Goal: Navigation & Orientation: Find specific page/section

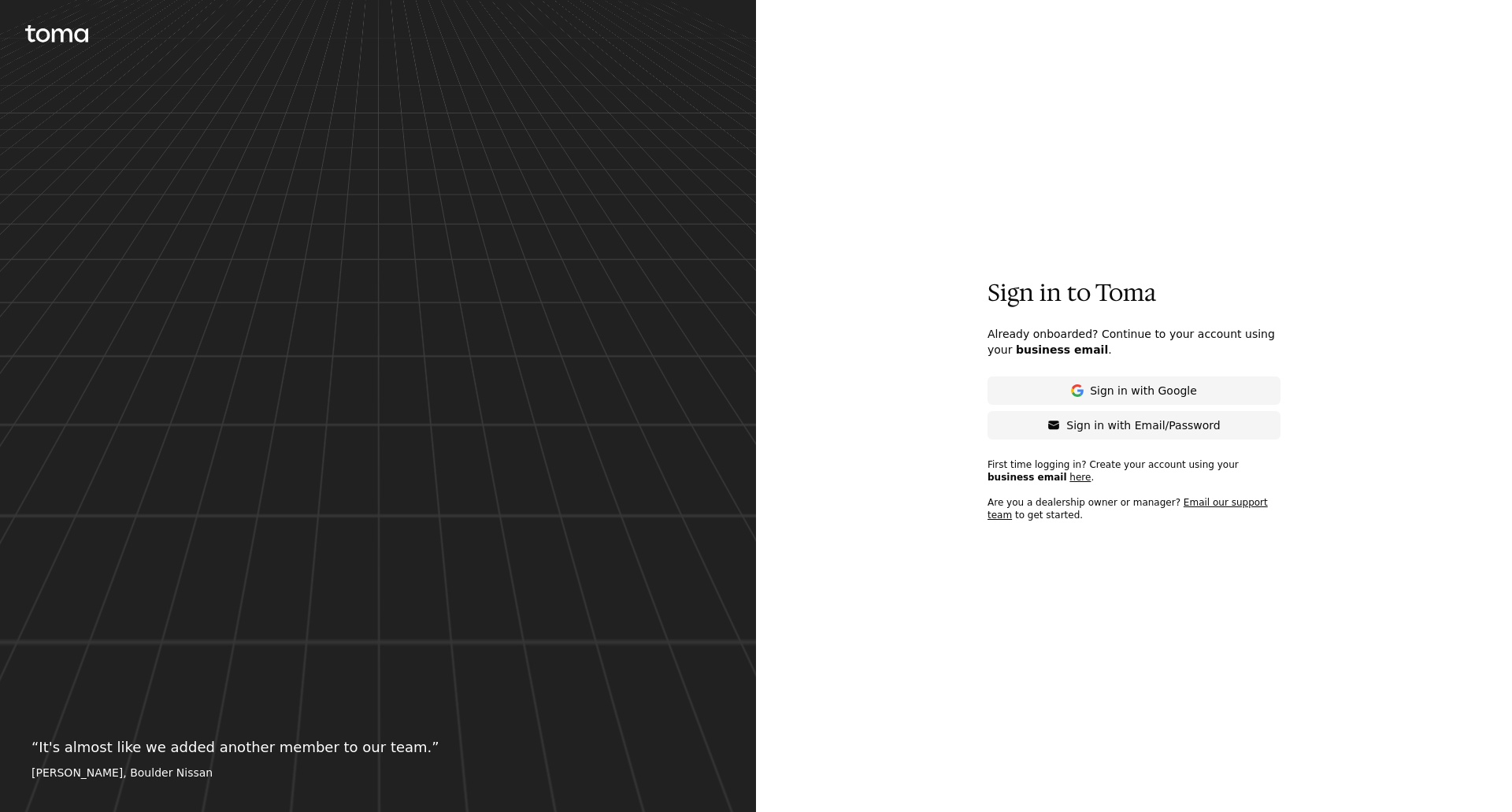
click at [1095, 423] on p "Sign in with Email/Password" at bounding box center [1144, 425] width 154 height 15
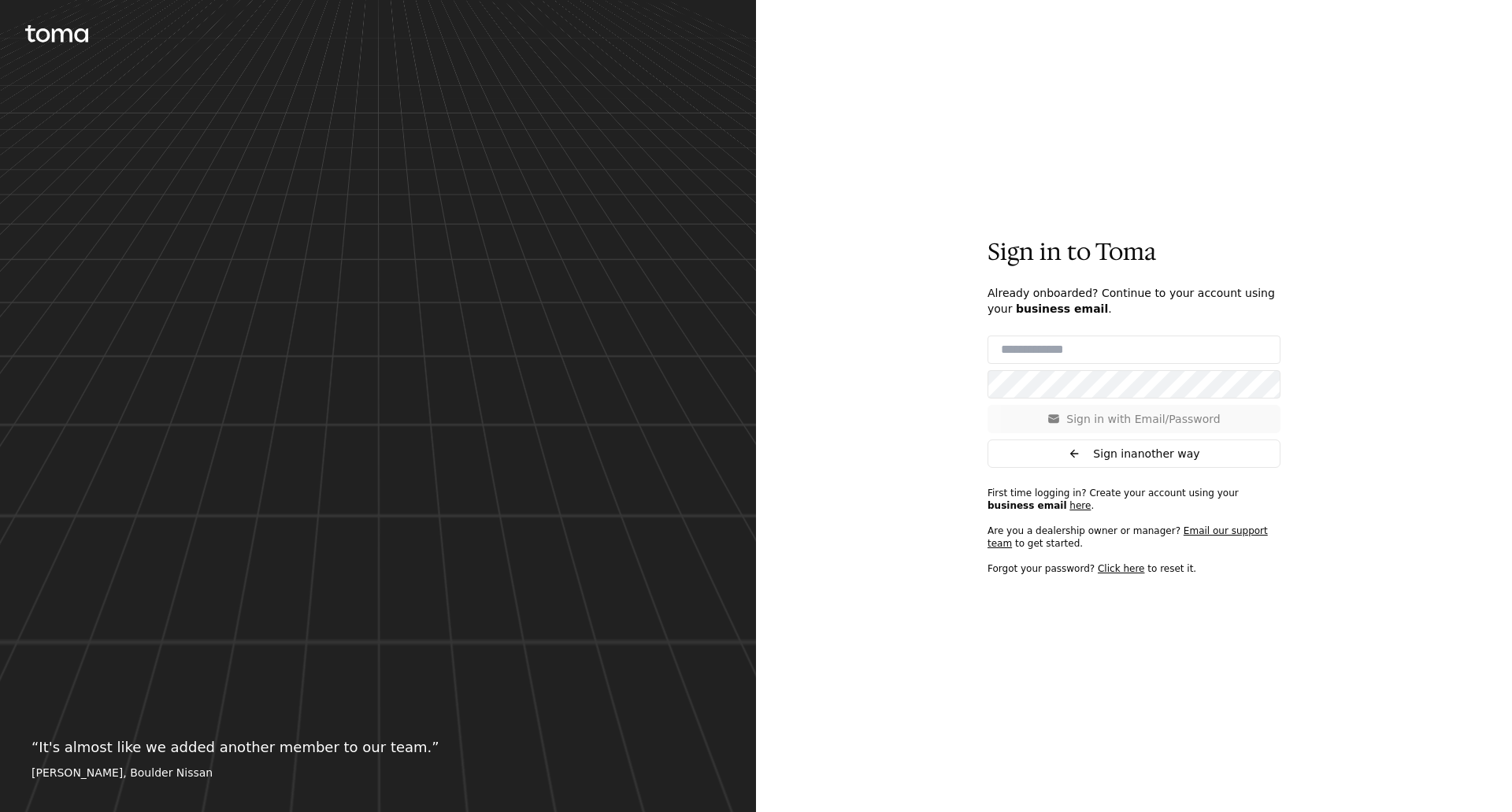
type input "**********"
click at [1081, 416] on p "Sign in with Email/Password" at bounding box center [1144, 418] width 154 height 15
click at [1055, 414] on button "Sign in with Email/Password" at bounding box center [1135, 418] width 293 height 28
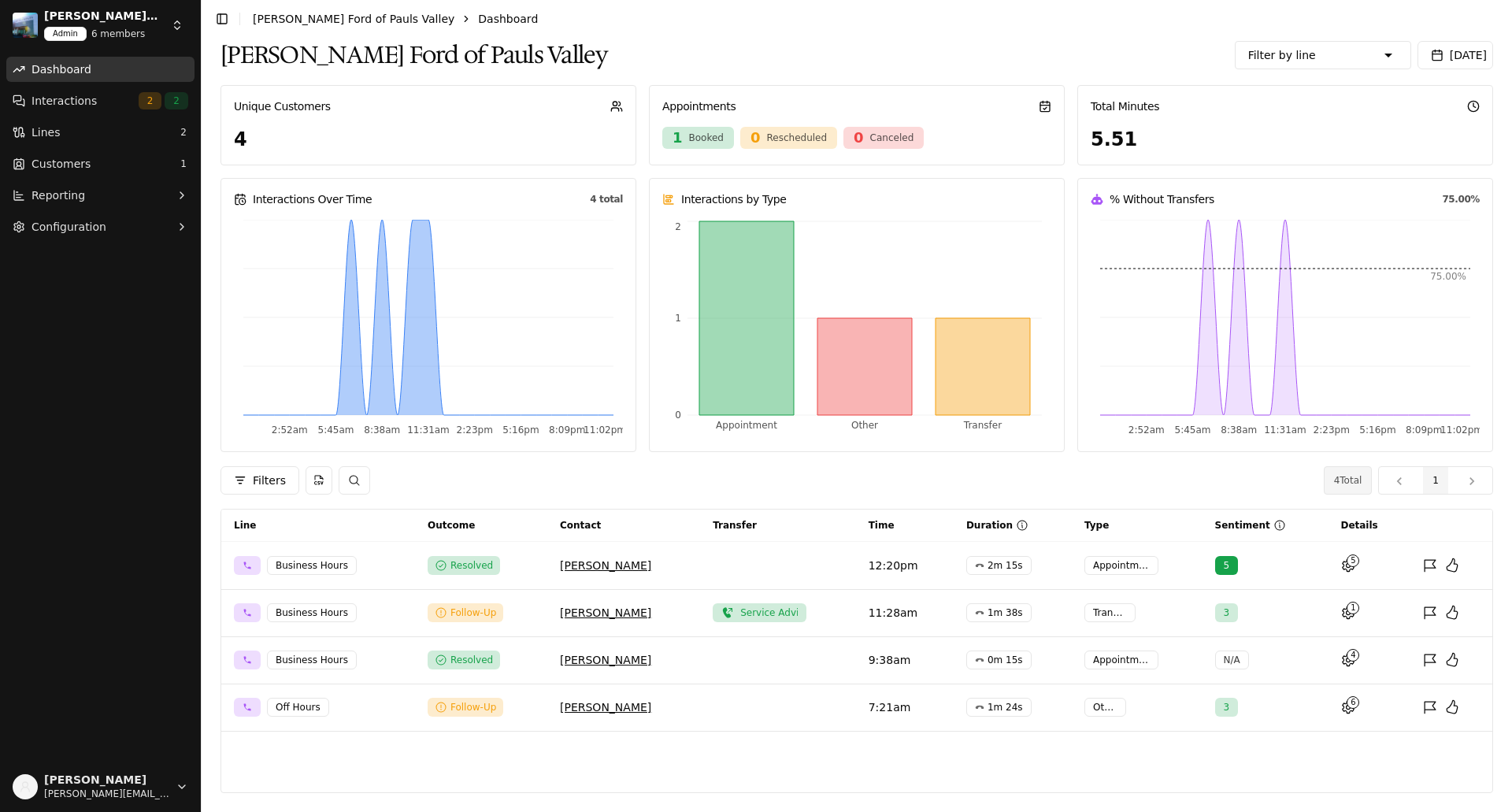
click at [176, 22] on html "[PERSON_NAME] Ford of Pauls Valley Admin 6 members Dashboard Interactions 2 2 L…" at bounding box center [756, 406] width 1512 height 812
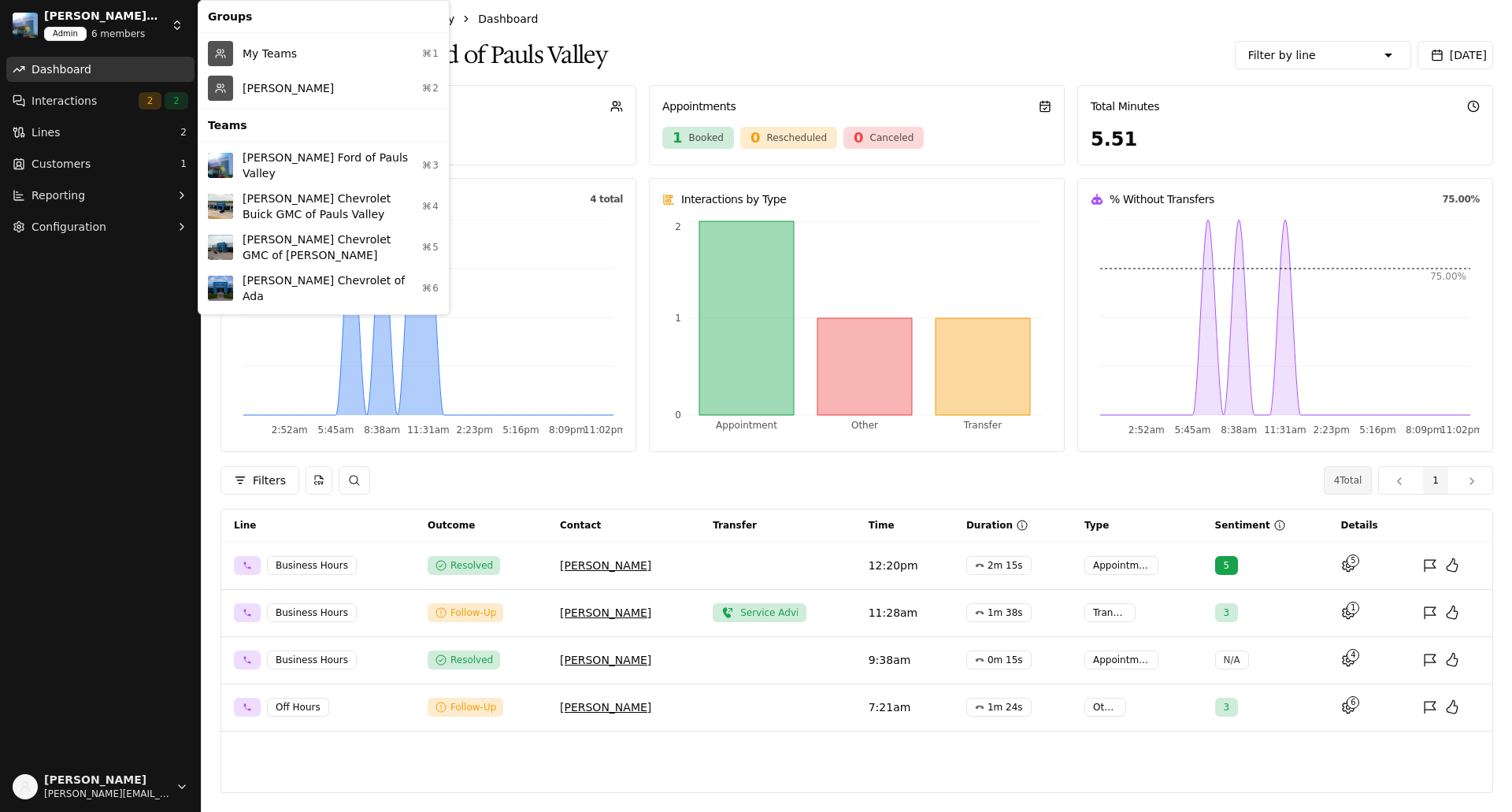
scroll to position [26, 0]
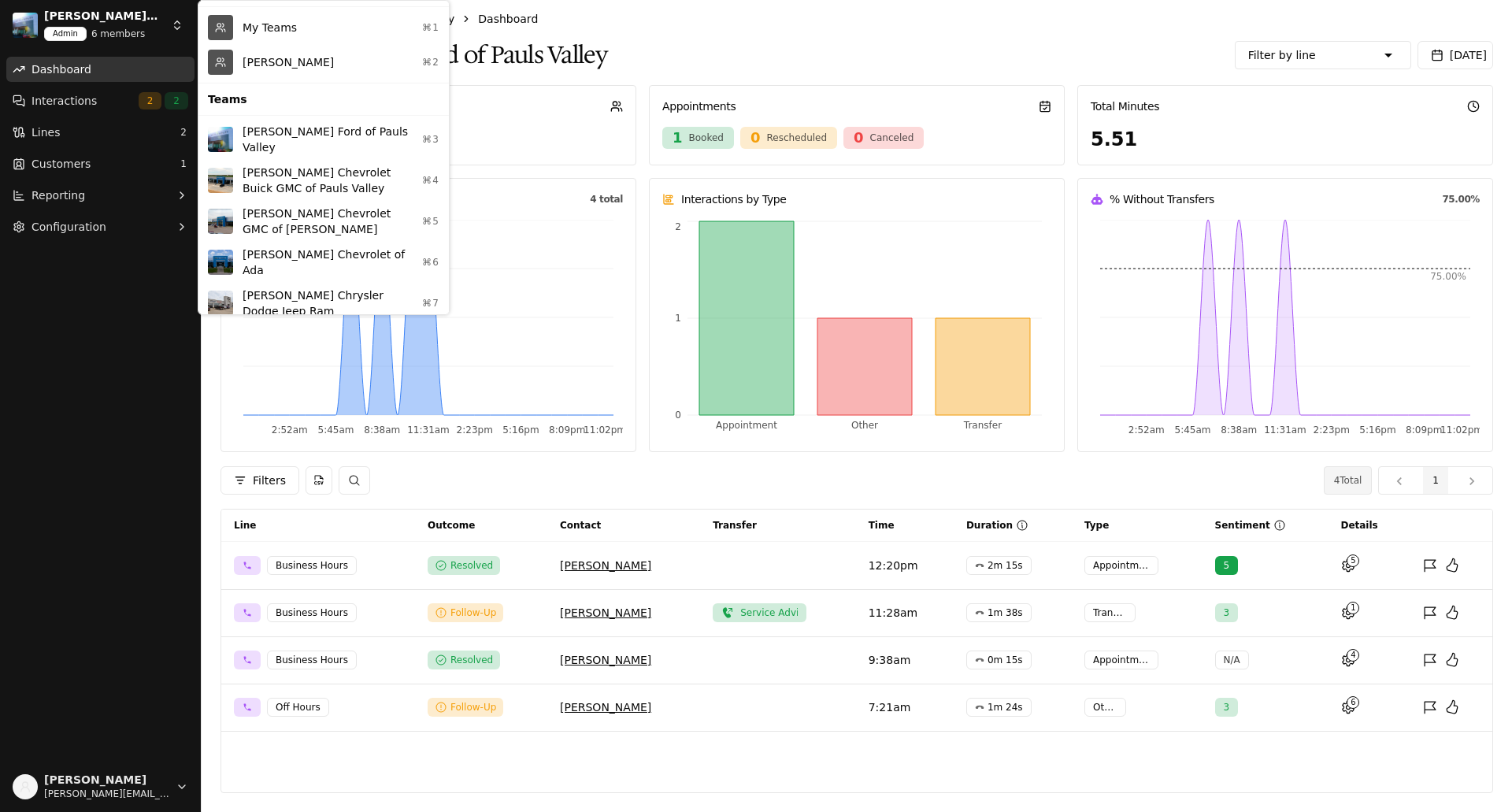
click at [309, 251] on div "[PERSON_NAME] Chevrolet of Ada ⌘6" at bounding box center [324, 262] width 244 height 41
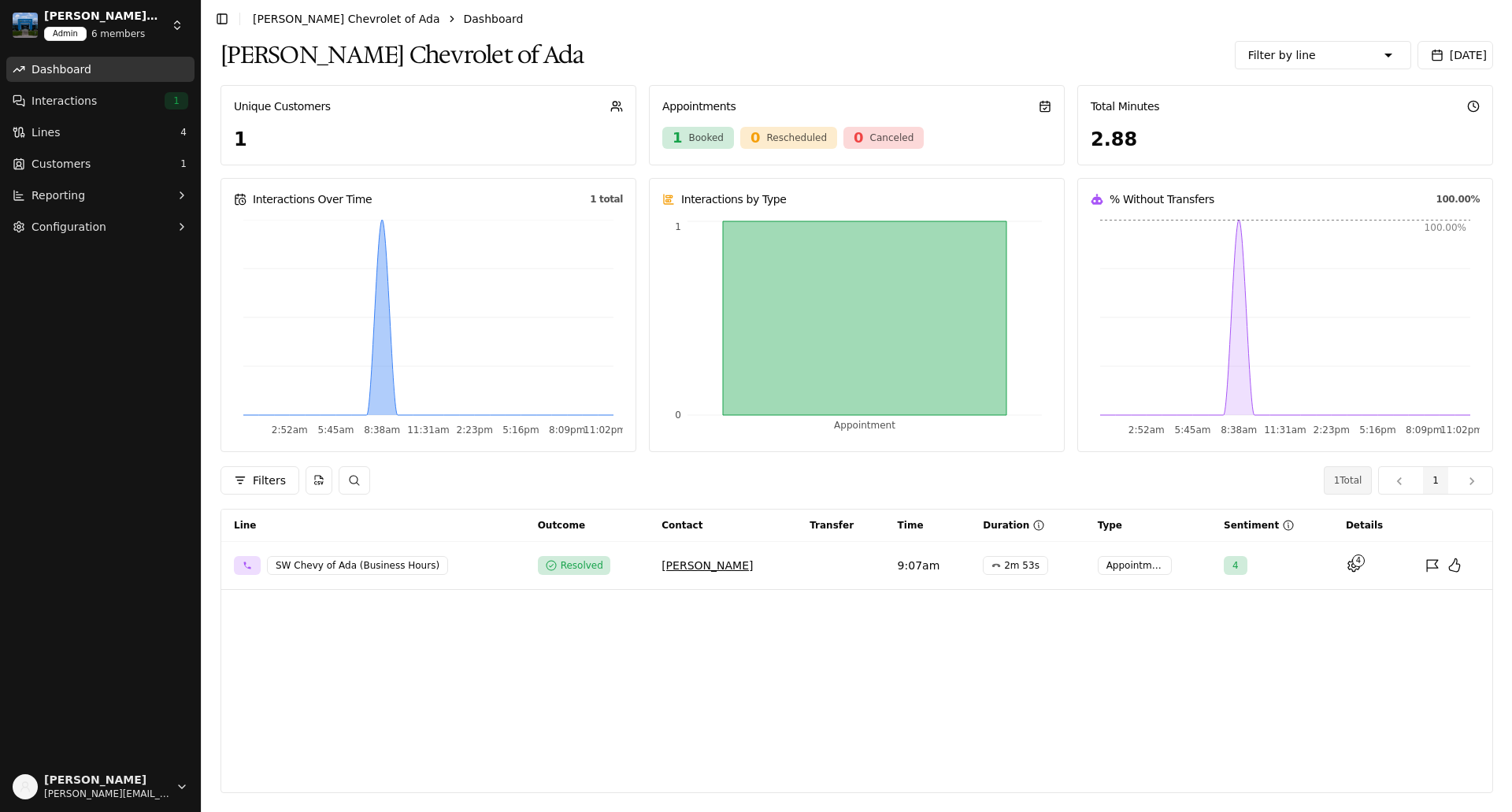
click at [1455, 49] on span "[DATE]" at bounding box center [1468, 55] width 37 height 13
click at [1166, 149] on button "1" at bounding box center [1171, 153] width 25 height 25
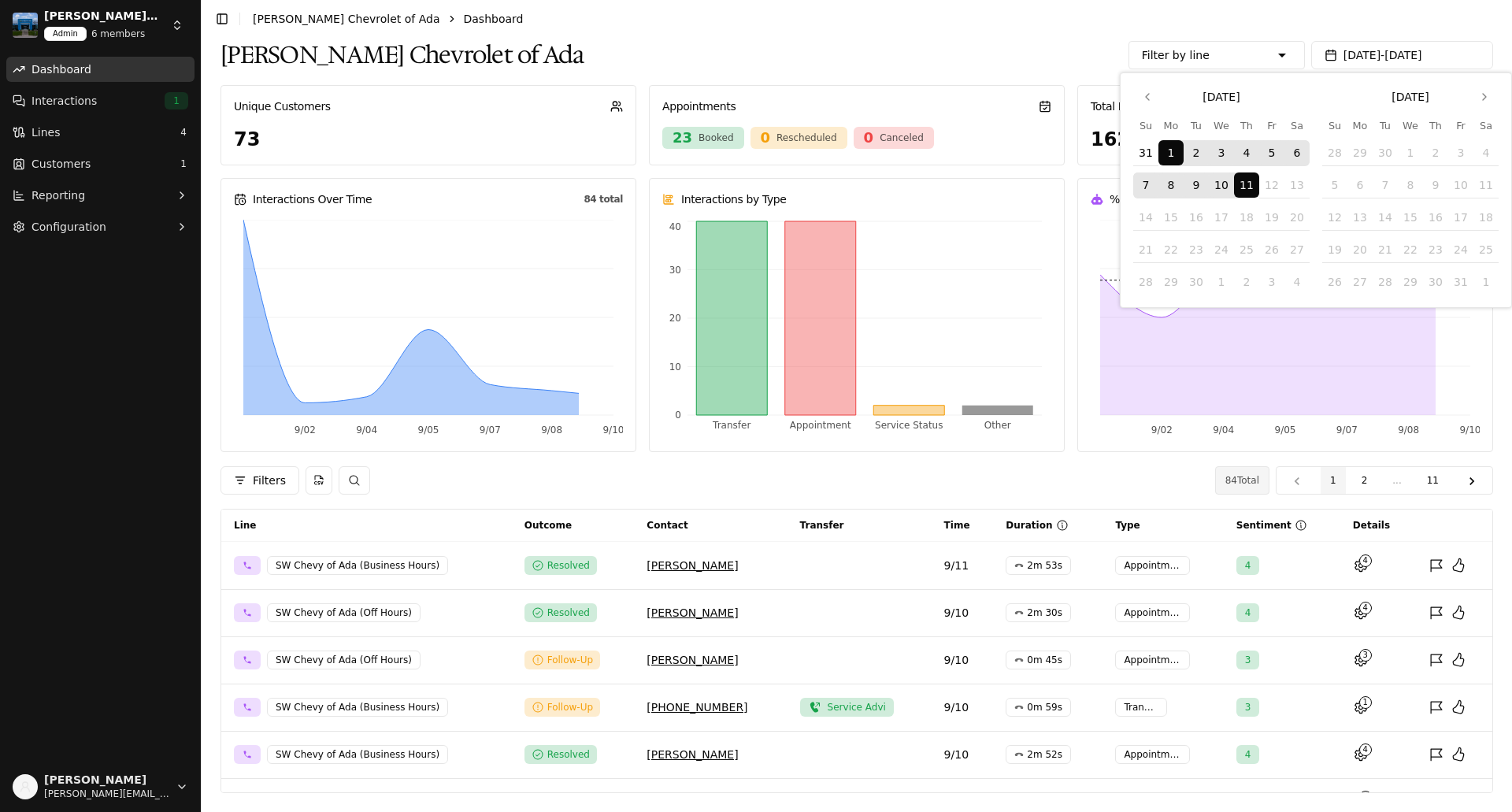
click at [1241, 181] on button "11" at bounding box center [1247, 186] width 25 height 25
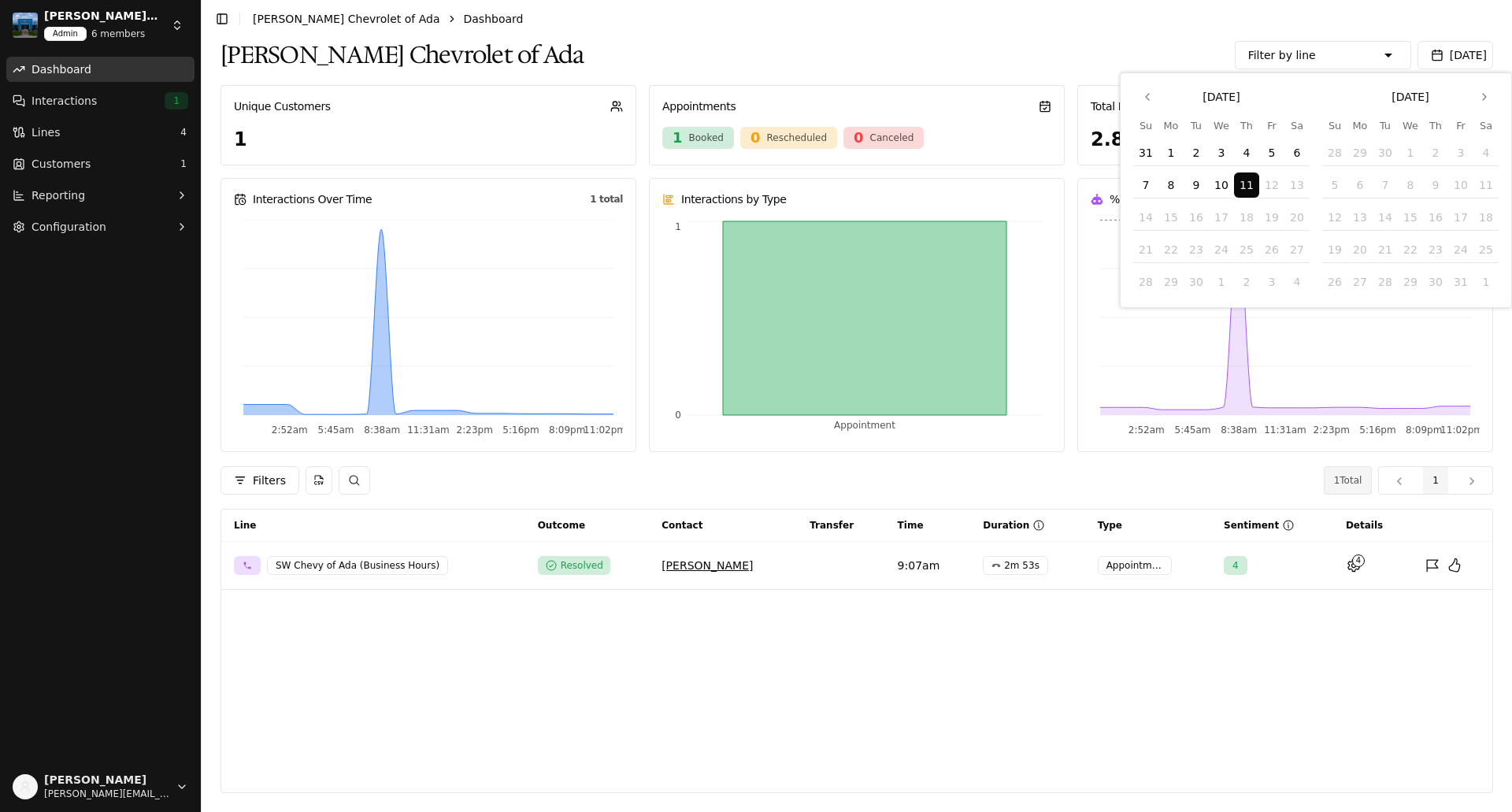
click at [1169, 148] on button "1" at bounding box center [1171, 153] width 25 height 25
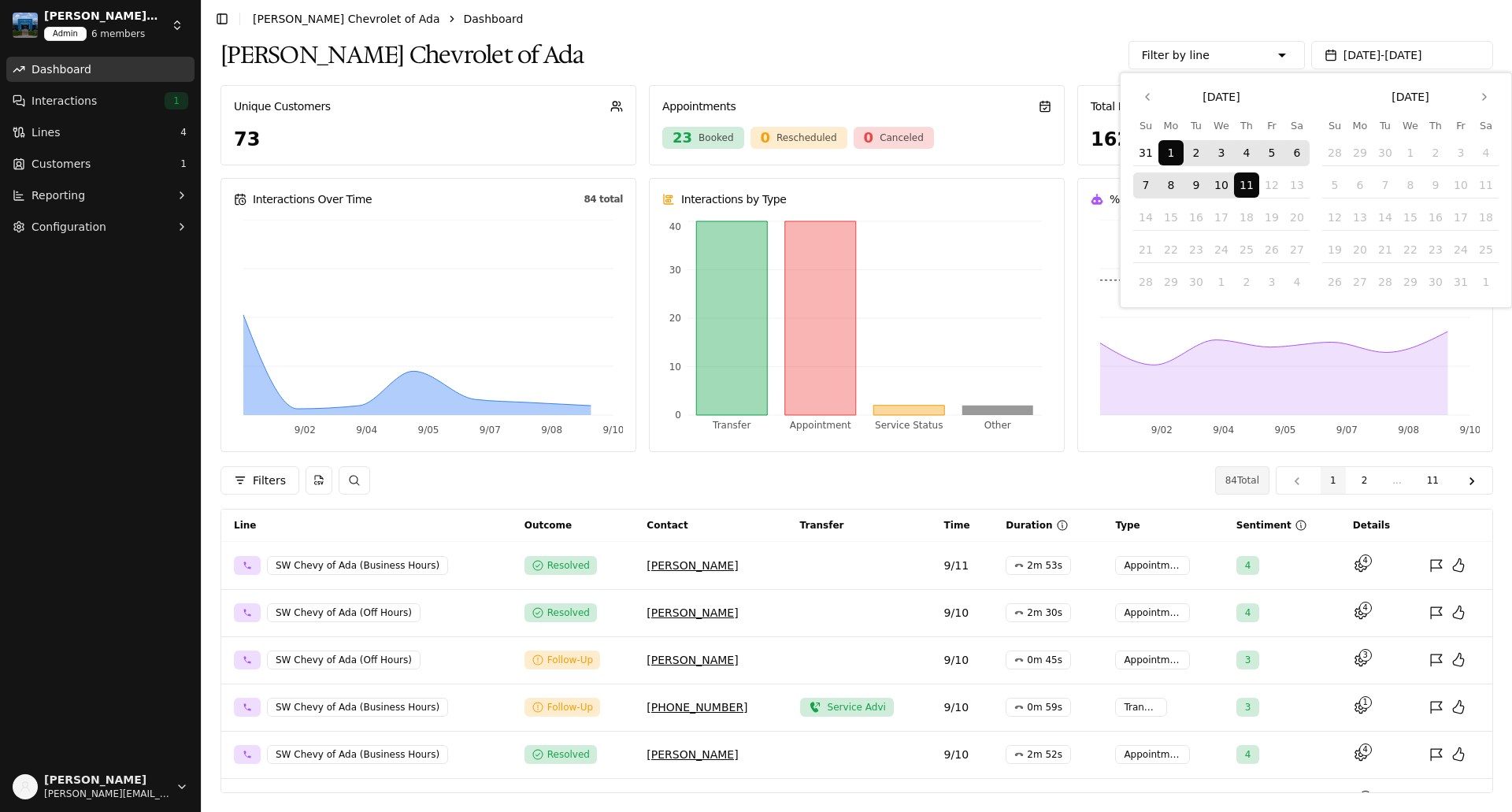
click at [1040, 52] on div "[PERSON_NAME] Chevrolet of Ada Filter by line Sales [PERSON_NAME] Chevrolet of …" at bounding box center [857, 55] width 1273 height 34
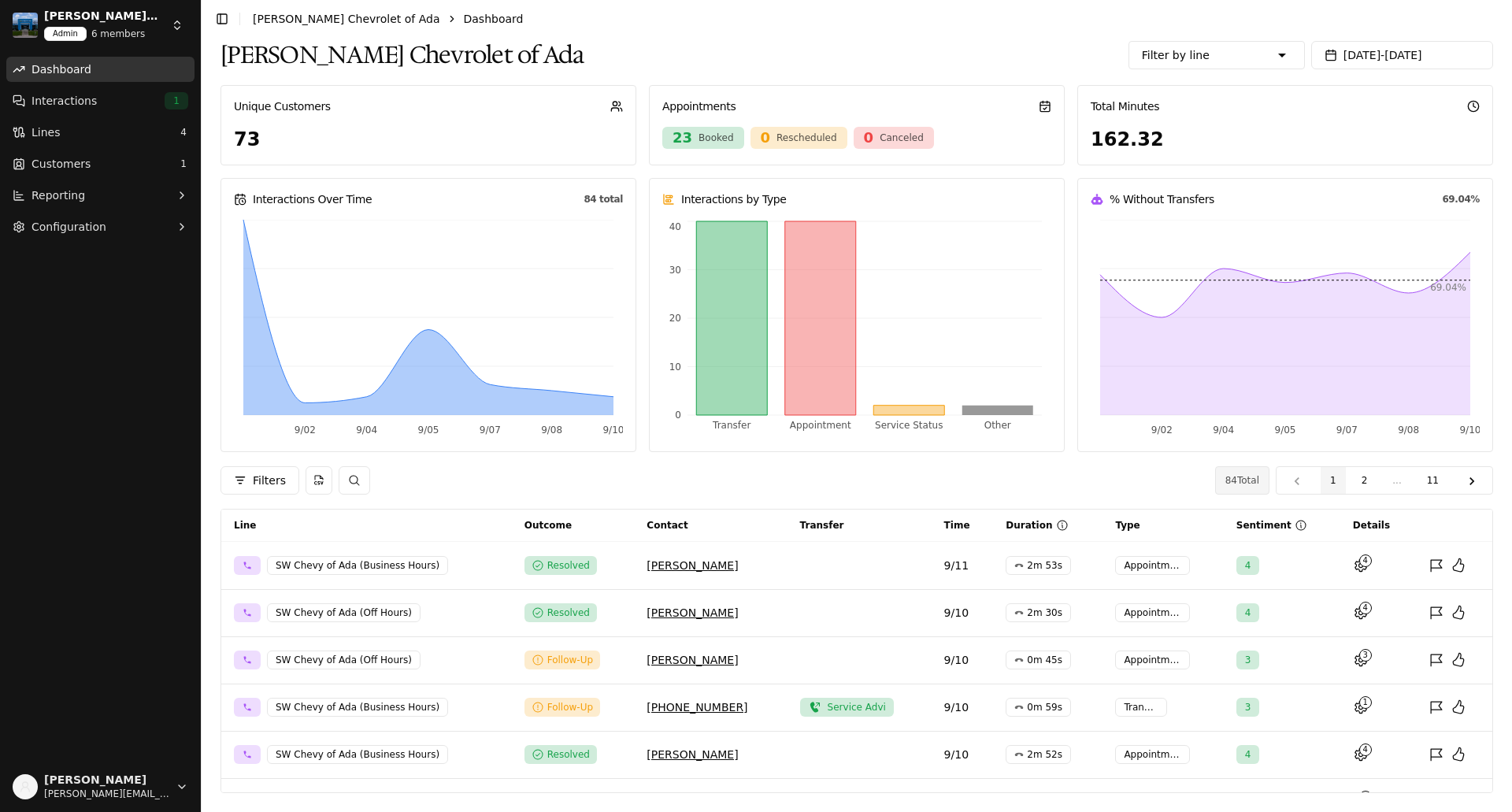
click at [182, 29] on html "[PERSON_NAME] Chevrolet of Ada Admin 6 members Dashboard Interactions 1 Lines 4…" at bounding box center [756, 406] width 1512 height 812
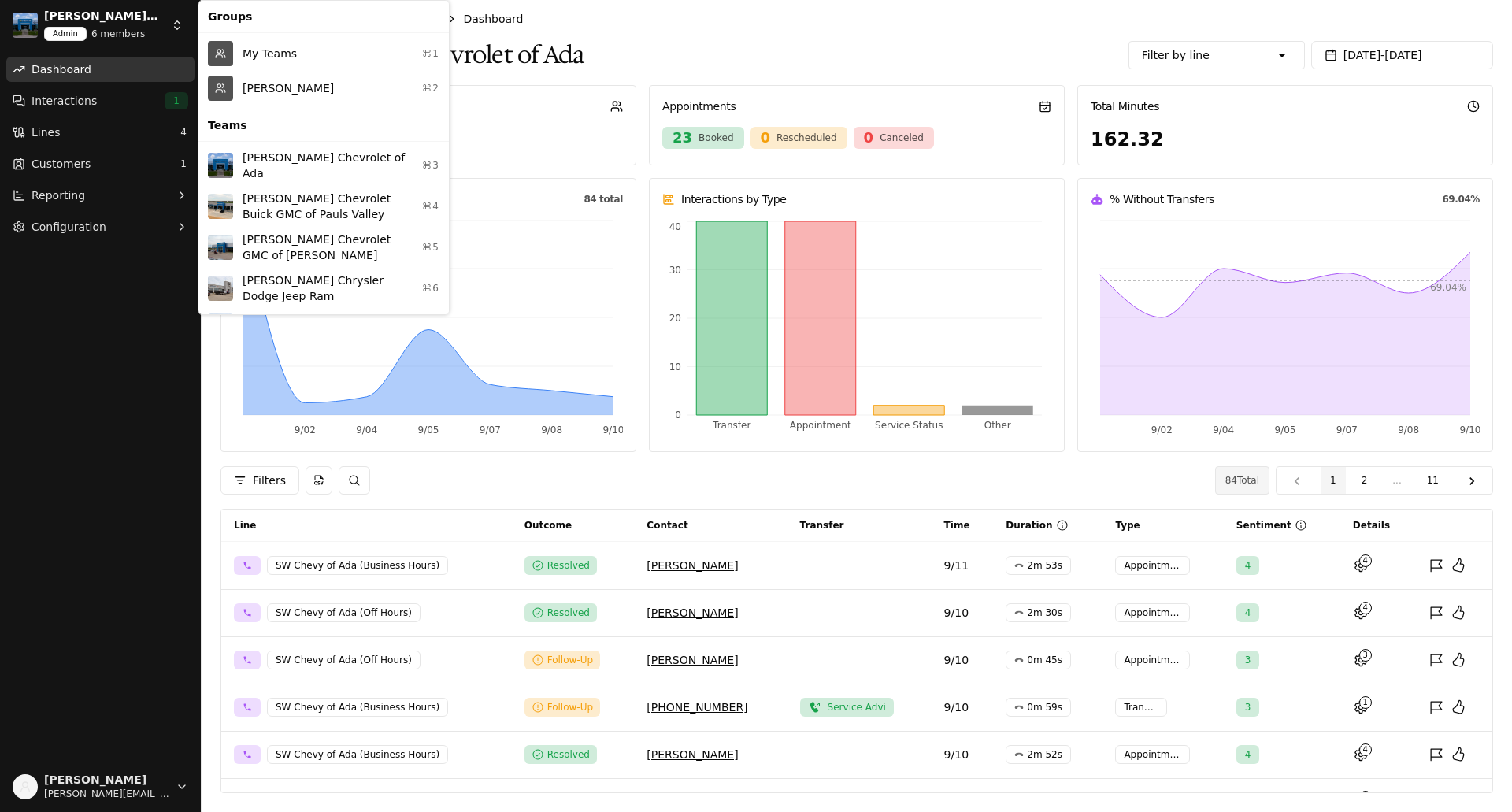
click at [269, 80] on div "[PERSON_NAME] ⌘2" at bounding box center [324, 88] width 244 height 34
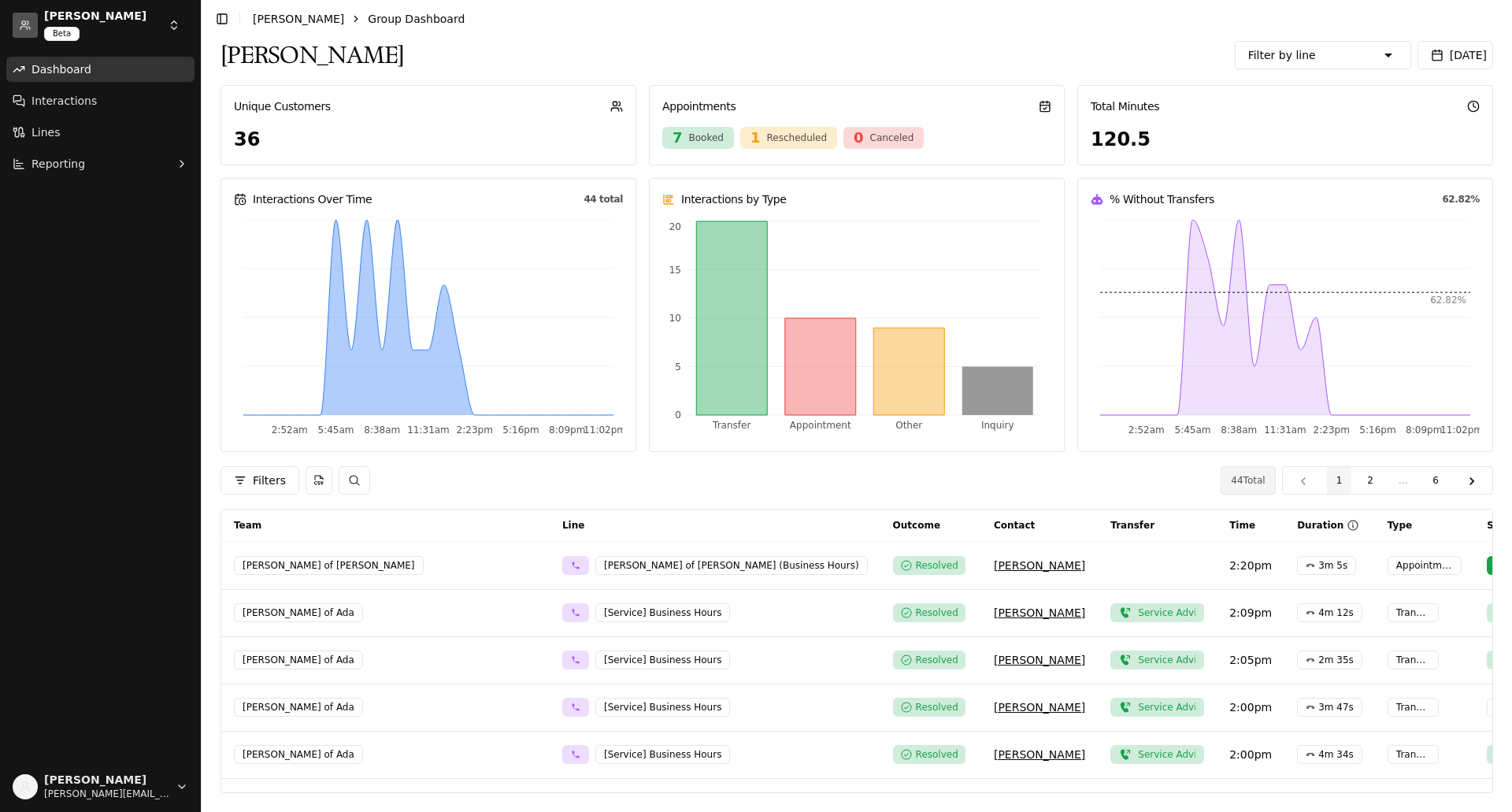
click at [1454, 55] on span "[DATE]" at bounding box center [1468, 55] width 37 height 13
click at [1172, 154] on button "1" at bounding box center [1171, 153] width 25 height 25
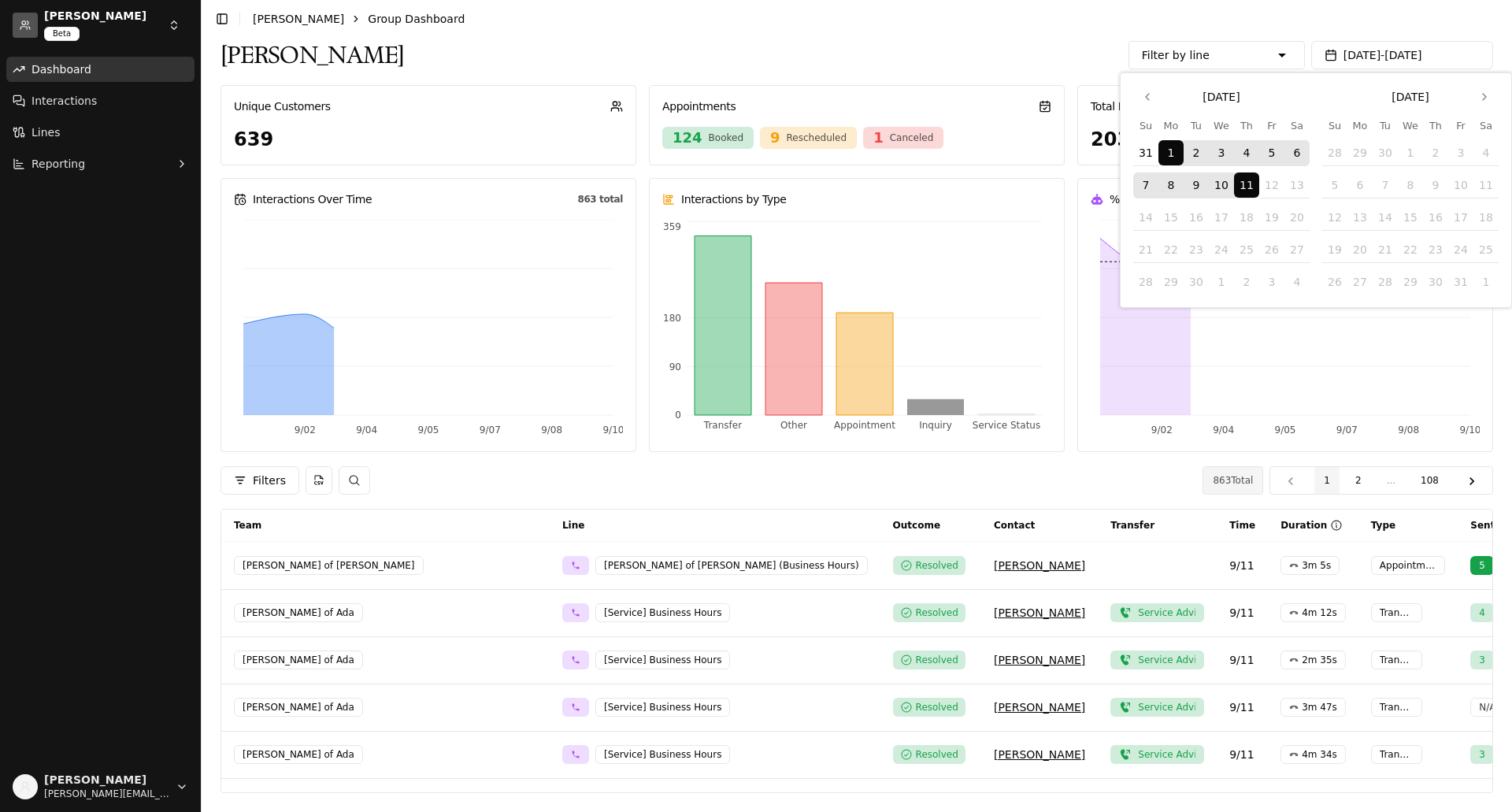
click at [963, 43] on div "[PERSON_NAME] Filter by line Sales [PERSON_NAME] Chevrolet of Ada - [Sales][Pho…" at bounding box center [857, 55] width 1273 height 34
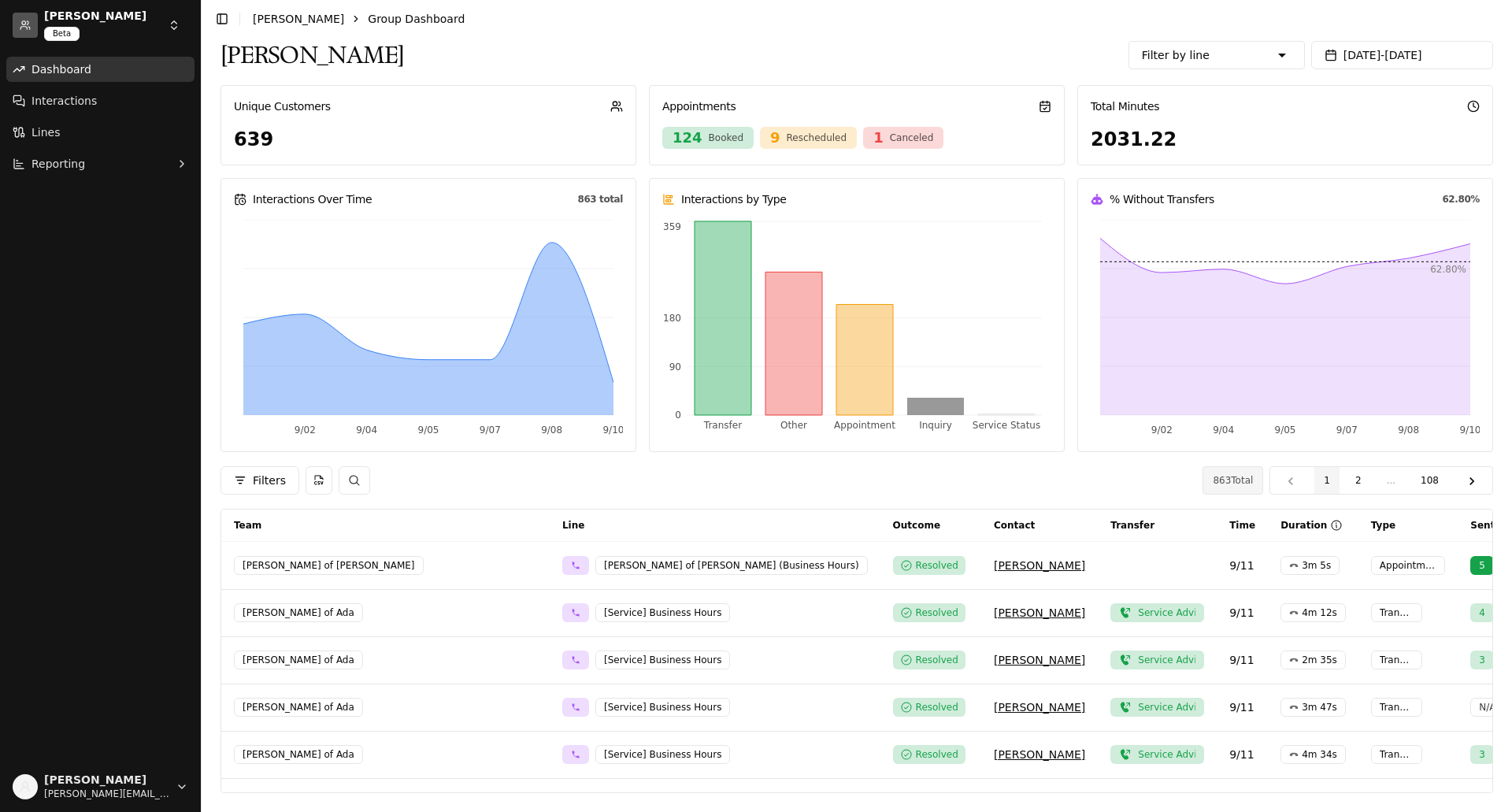
click at [1098, 560] on td at bounding box center [1156, 566] width 119 height 47
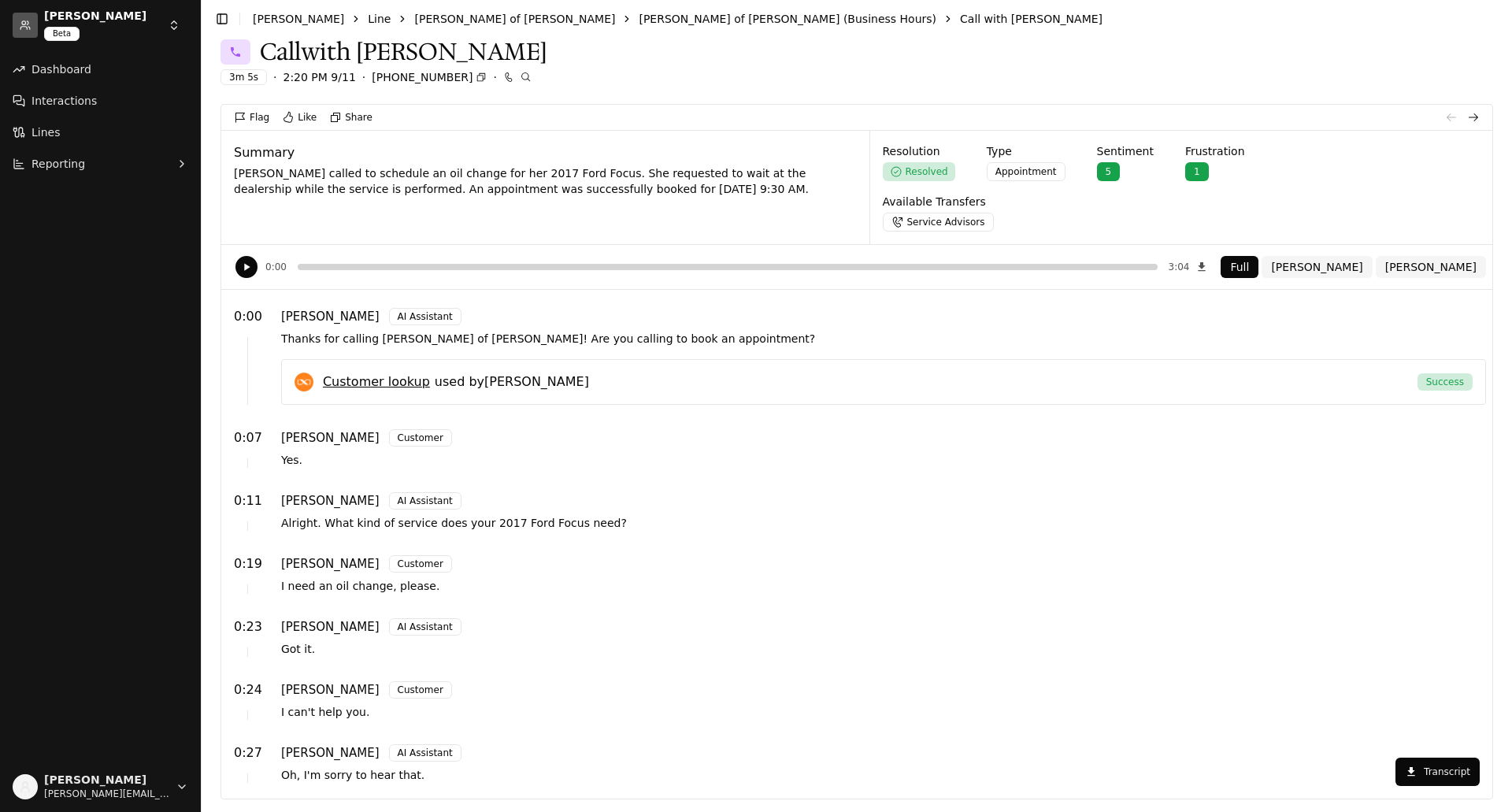
click at [49, 68] on span "Dashboard" at bounding box center [62, 69] width 60 height 15
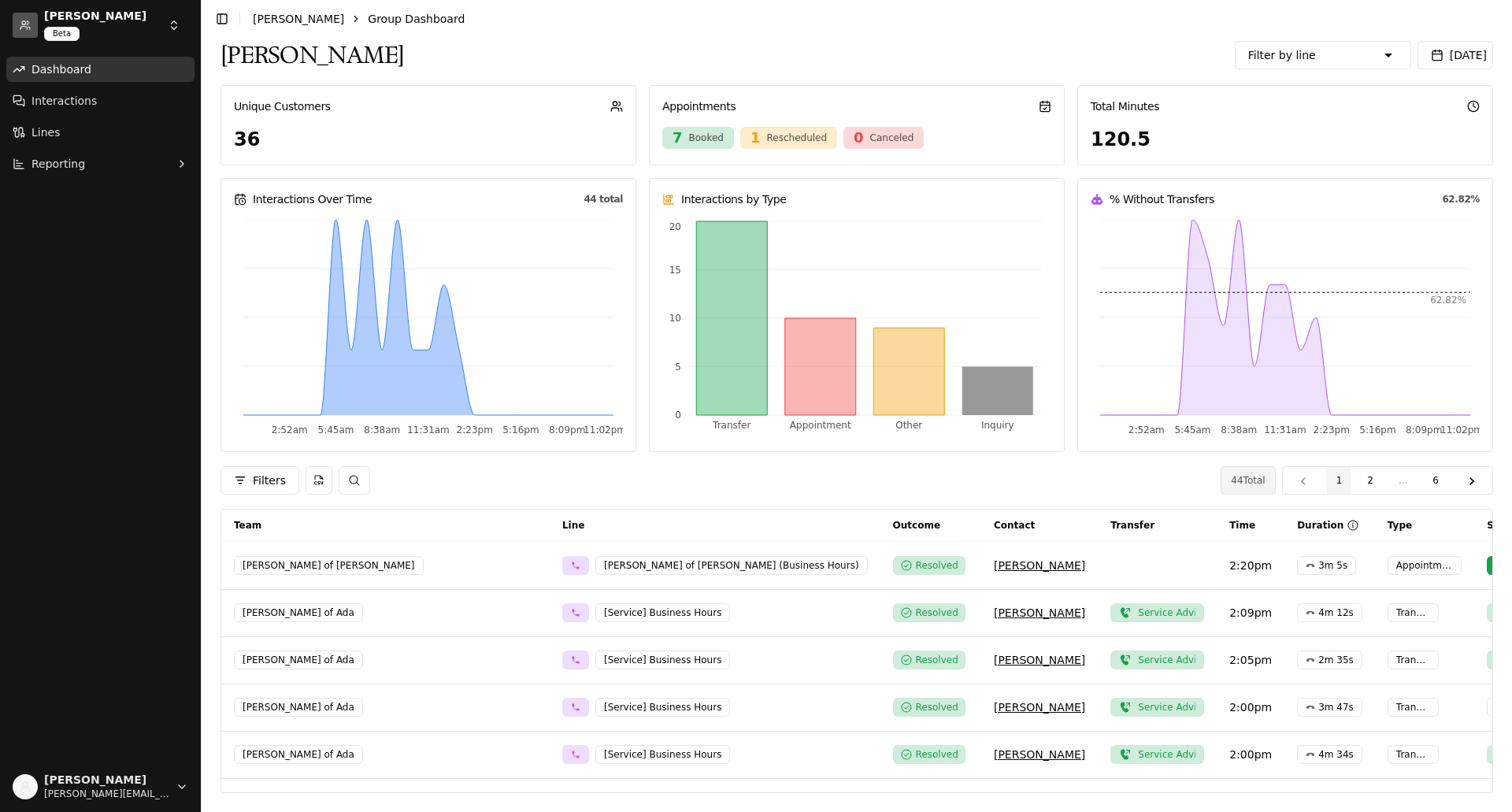
click at [1441, 57] on button "[DATE]" at bounding box center [1456, 54] width 76 height 28
click at [1171, 147] on button "1" at bounding box center [1171, 153] width 25 height 25
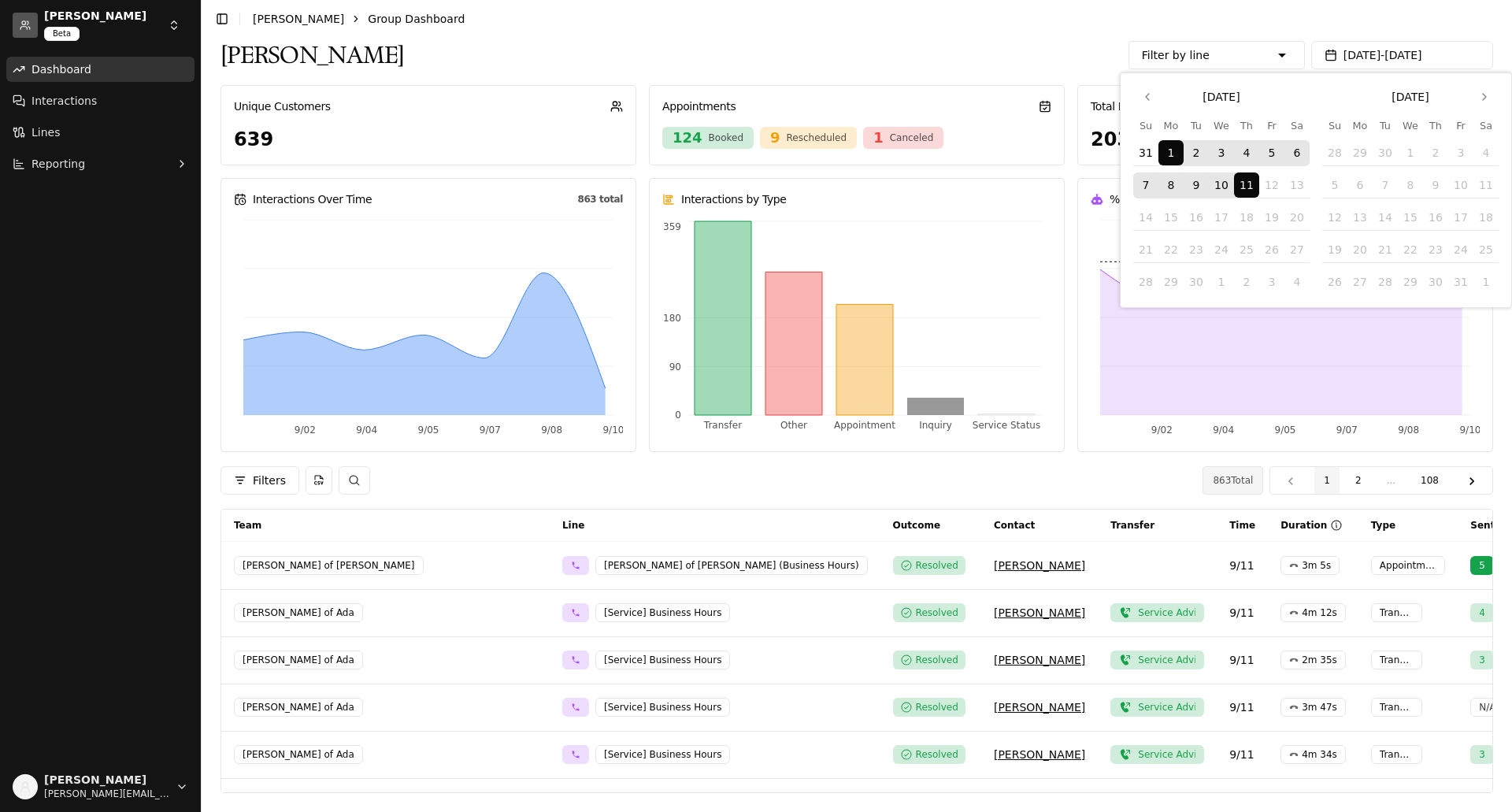
click at [1013, 31] on header "Toggle Sidebar [PERSON_NAME] Group Dashboard" at bounding box center [857, 19] width 1310 height 38
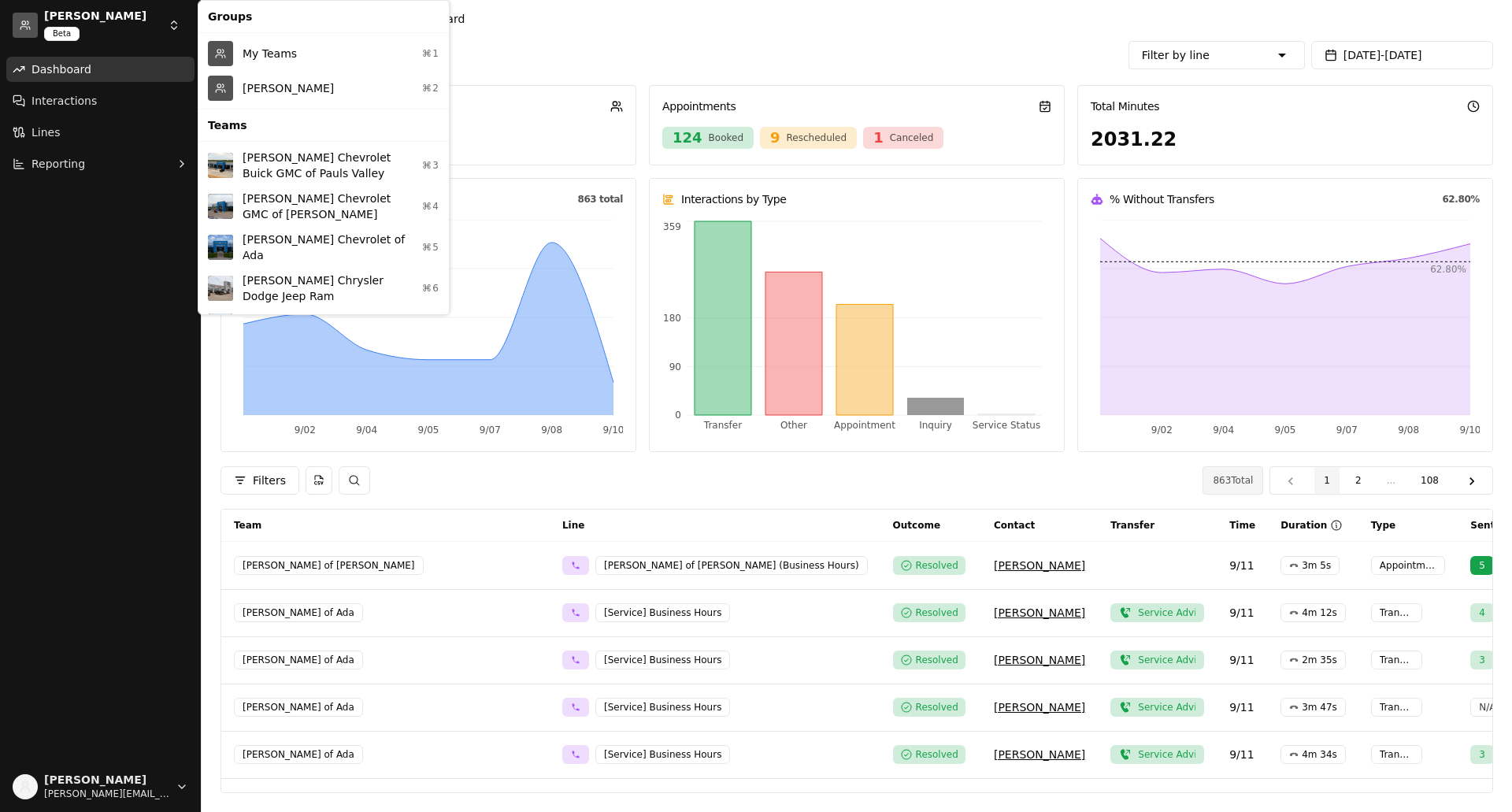
click at [161, 31] on html "[PERSON_NAME] Beta Dashboard Interactions Lines Reporting [PERSON_NAME] [PERSON…" at bounding box center [756, 406] width 1512 height 812
click at [269, 251] on div "[PERSON_NAME] Chevrolet of Ada ⌘5" at bounding box center [324, 247] width 244 height 41
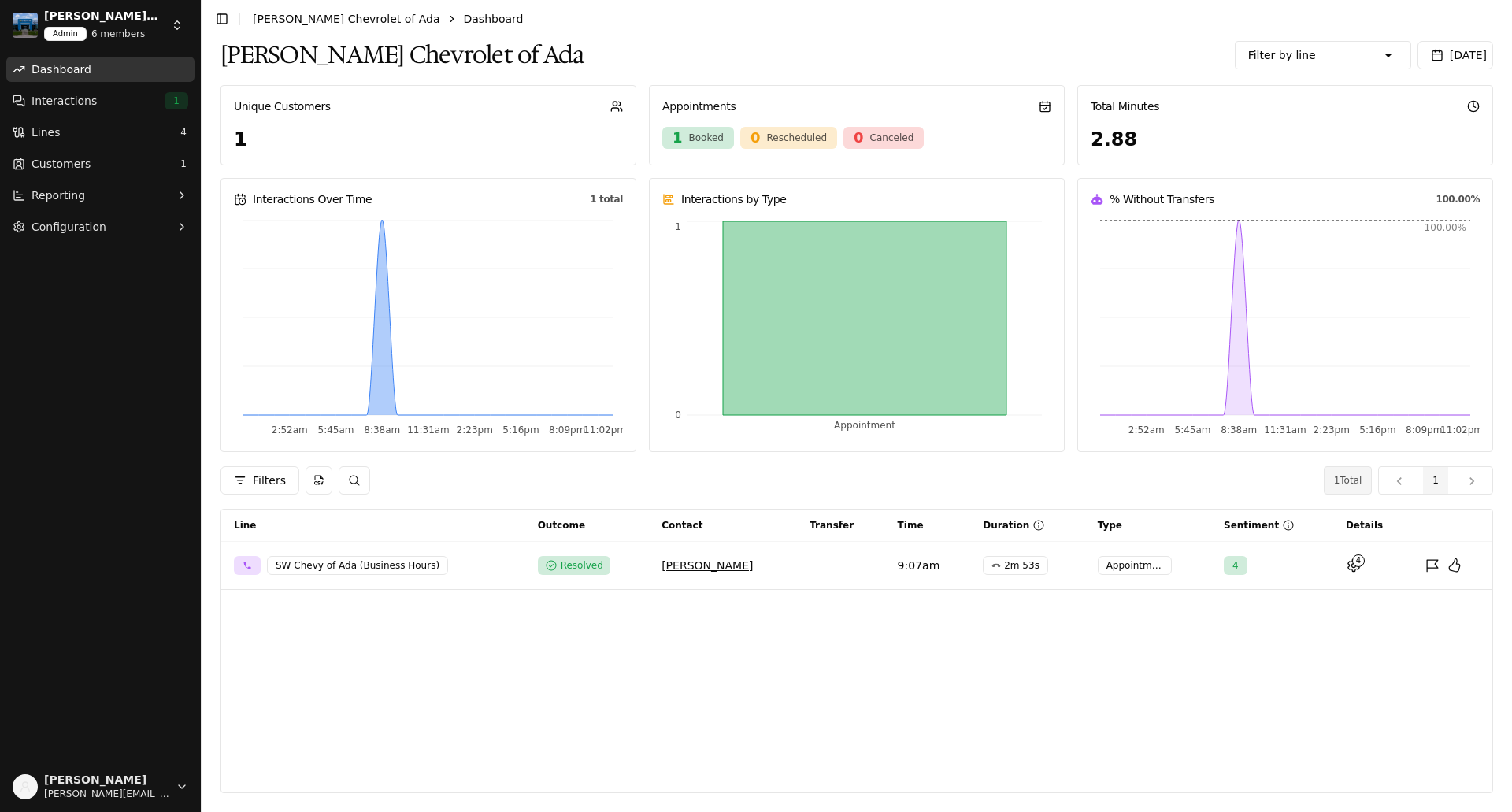
click at [1448, 50] on button "[DATE]" at bounding box center [1456, 54] width 76 height 28
click at [1222, 179] on button "10" at bounding box center [1222, 186] width 25 height 25
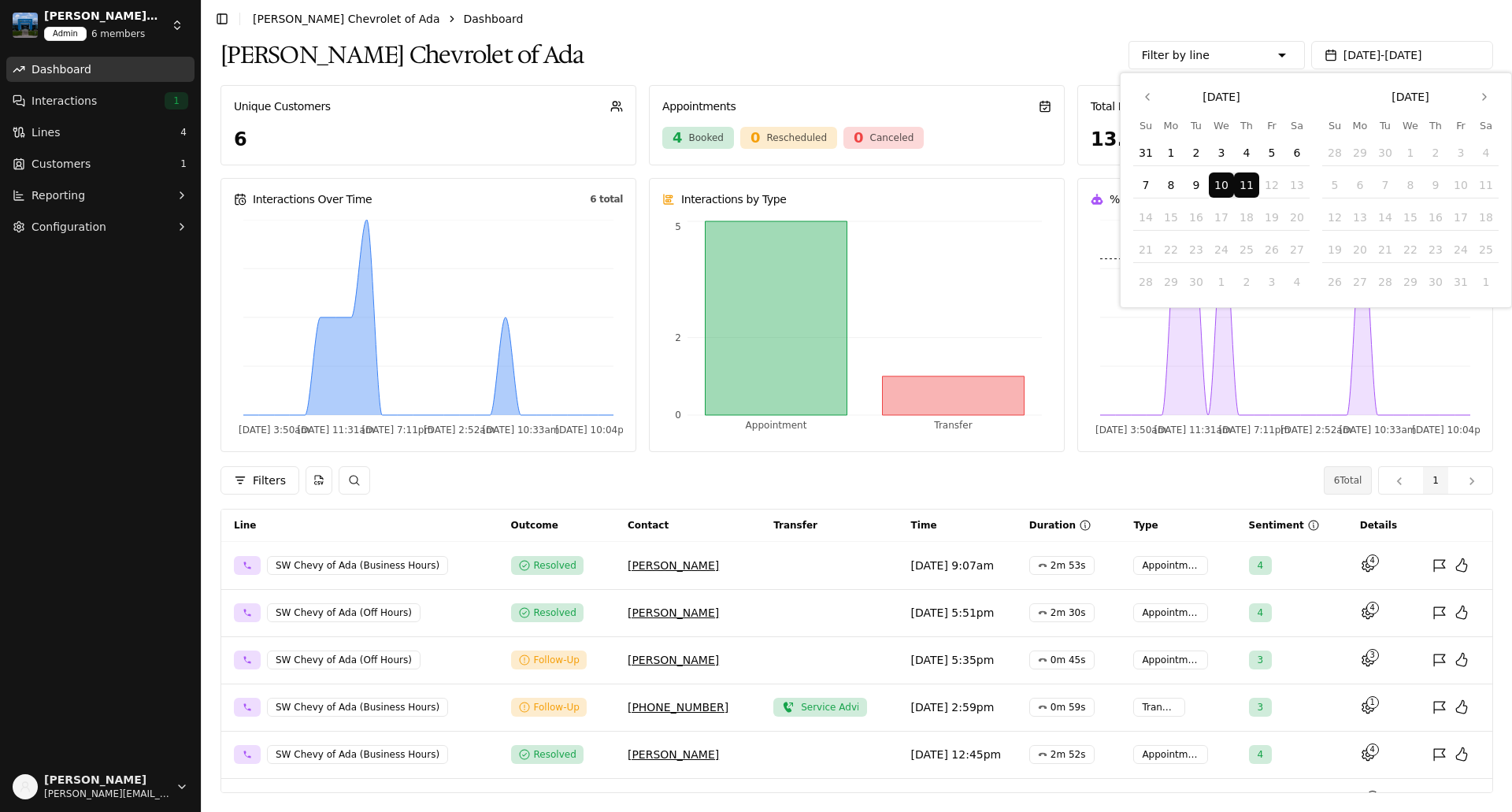
click at [1243, 180] on button "11" at bounding box center [1247, 186] width 25 height 25
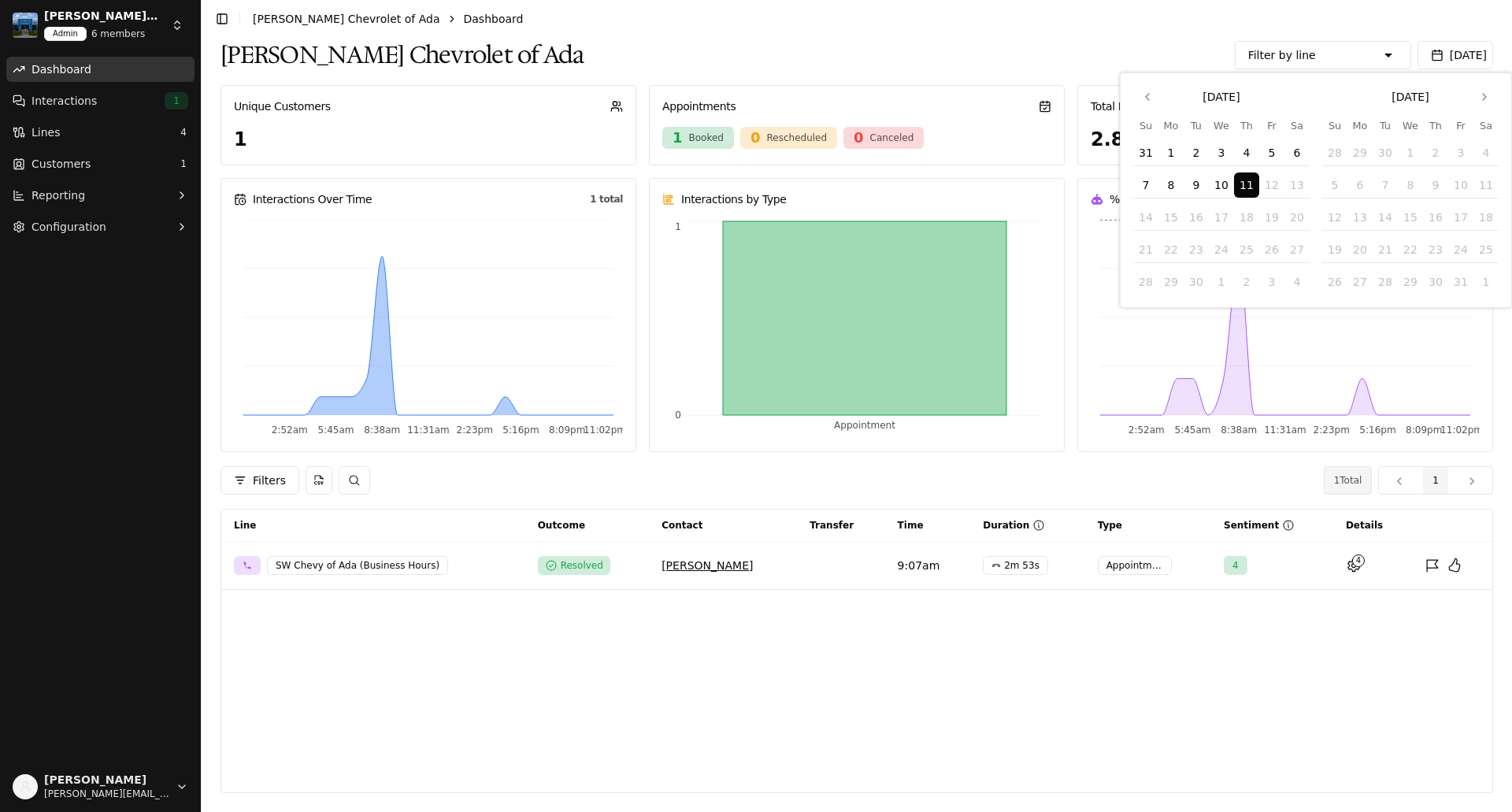
click at [1018, 41] on div "[PERSON_NAME] Chevrolet of Ada Filter by line Sales [PERSON_NAME] Chevrolet of …" at bounding box center [857, 55] width 1273 height 34
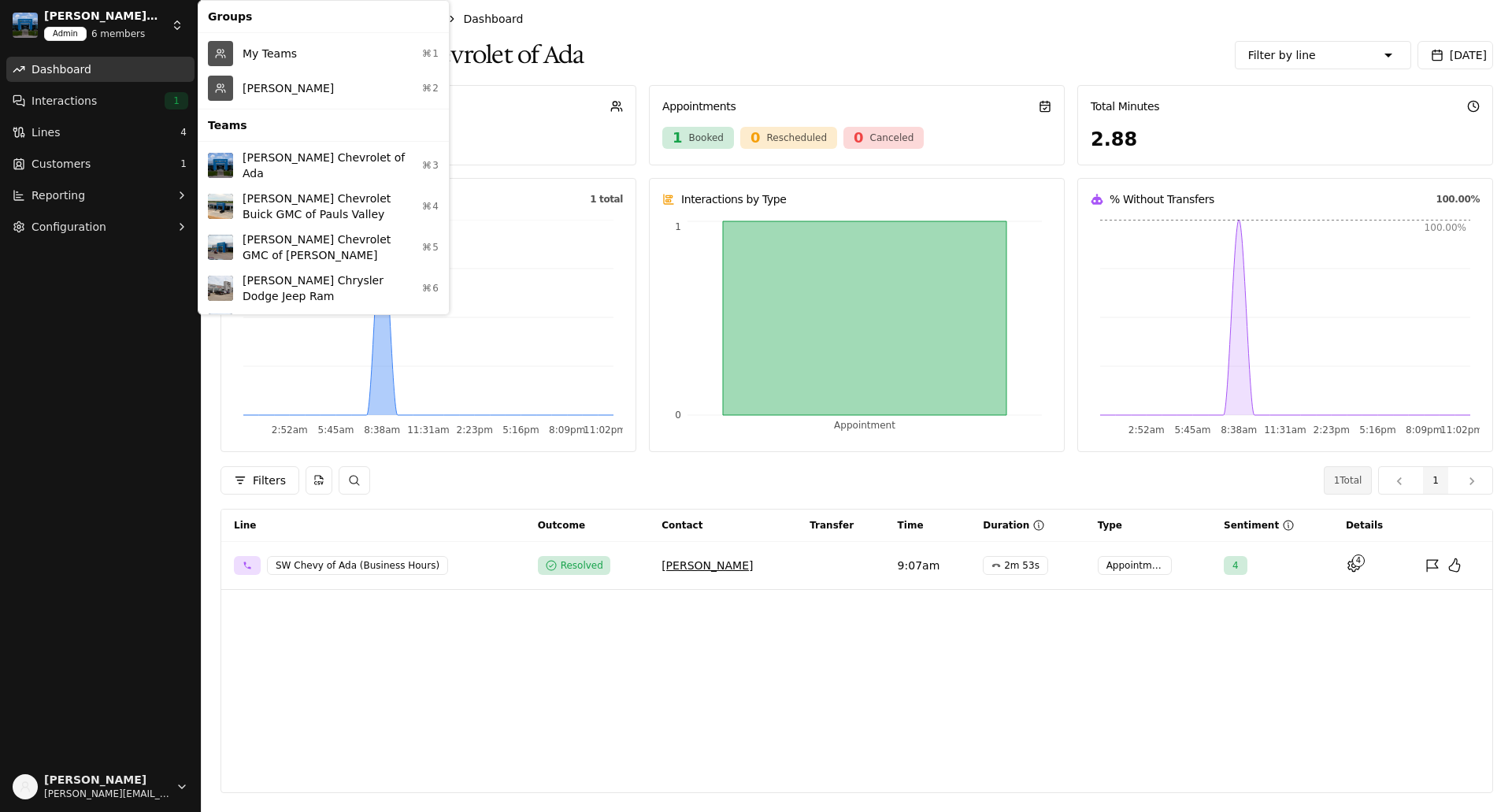
click at [180, 38] on html "[PERSON_NAME] Chevrolet of Ada Admin 6 members Dashboard Interactions 1 Lines 4…" at bounding box center [756, 406] width 1512 height 812
click at [240, 52] on div "My Teams ⌘1" at bounding box center [324, 53] width 244 height 34
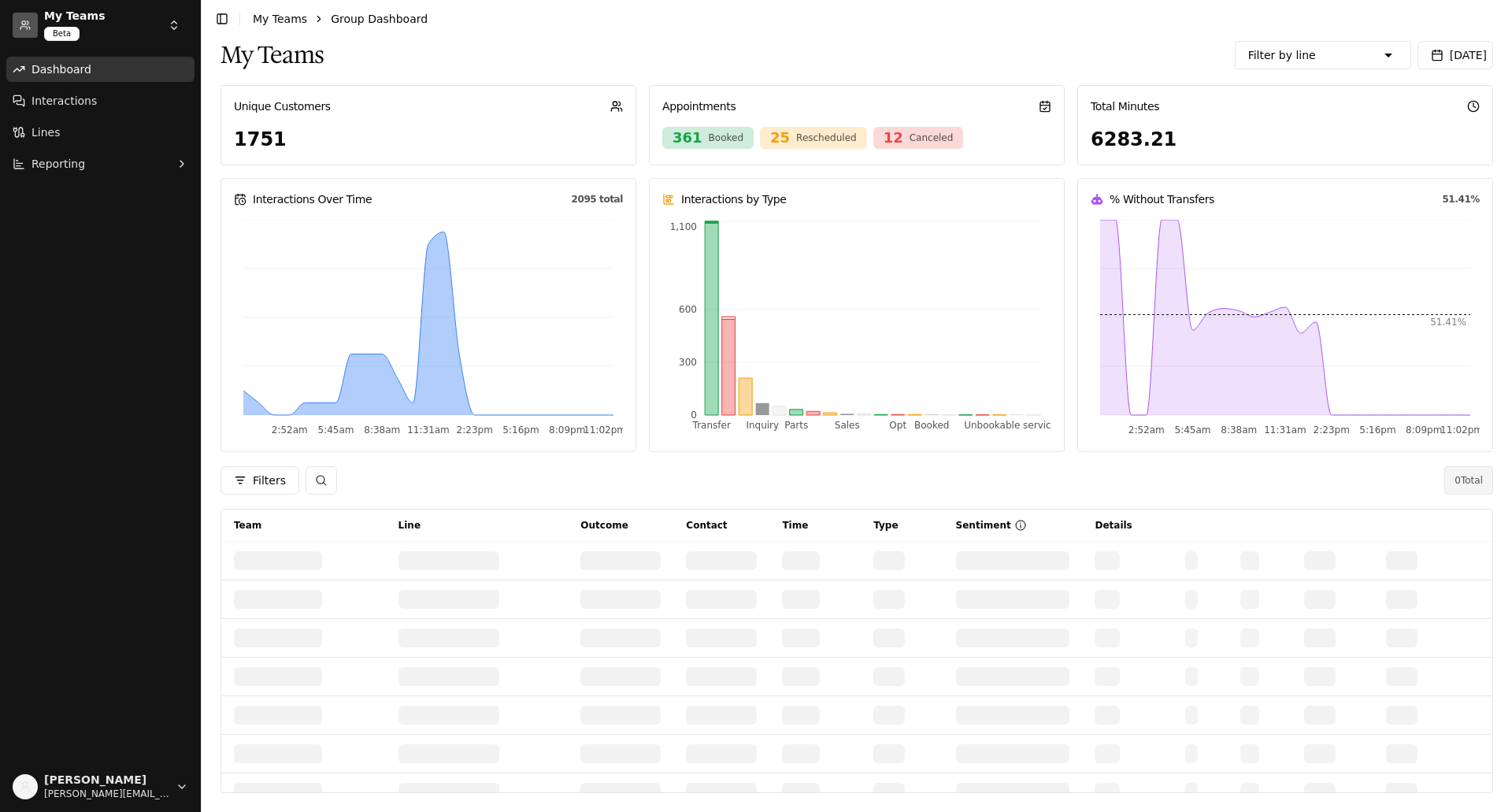
click at [173, 27] on html "My Teams Beta Dashboard Interactions Lines Reporting [PERSON_NAME] [PERSON_NAME…" at bounding box center [756, 406] width 1512 height 812
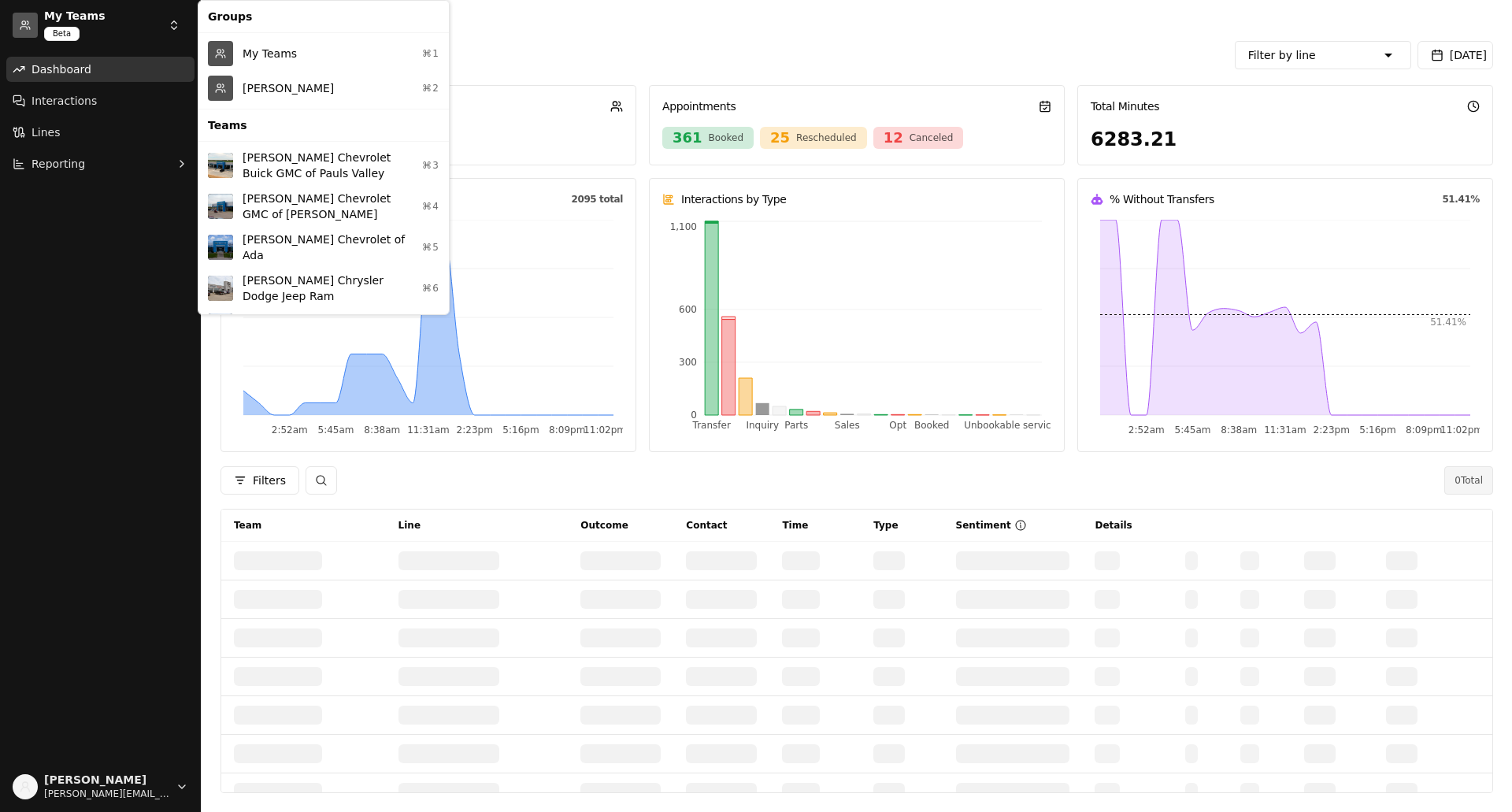
click at [234, 78] on div "[PERSON_NAME] ⌘2" at bounding box center [324, 88] width 244 height 34
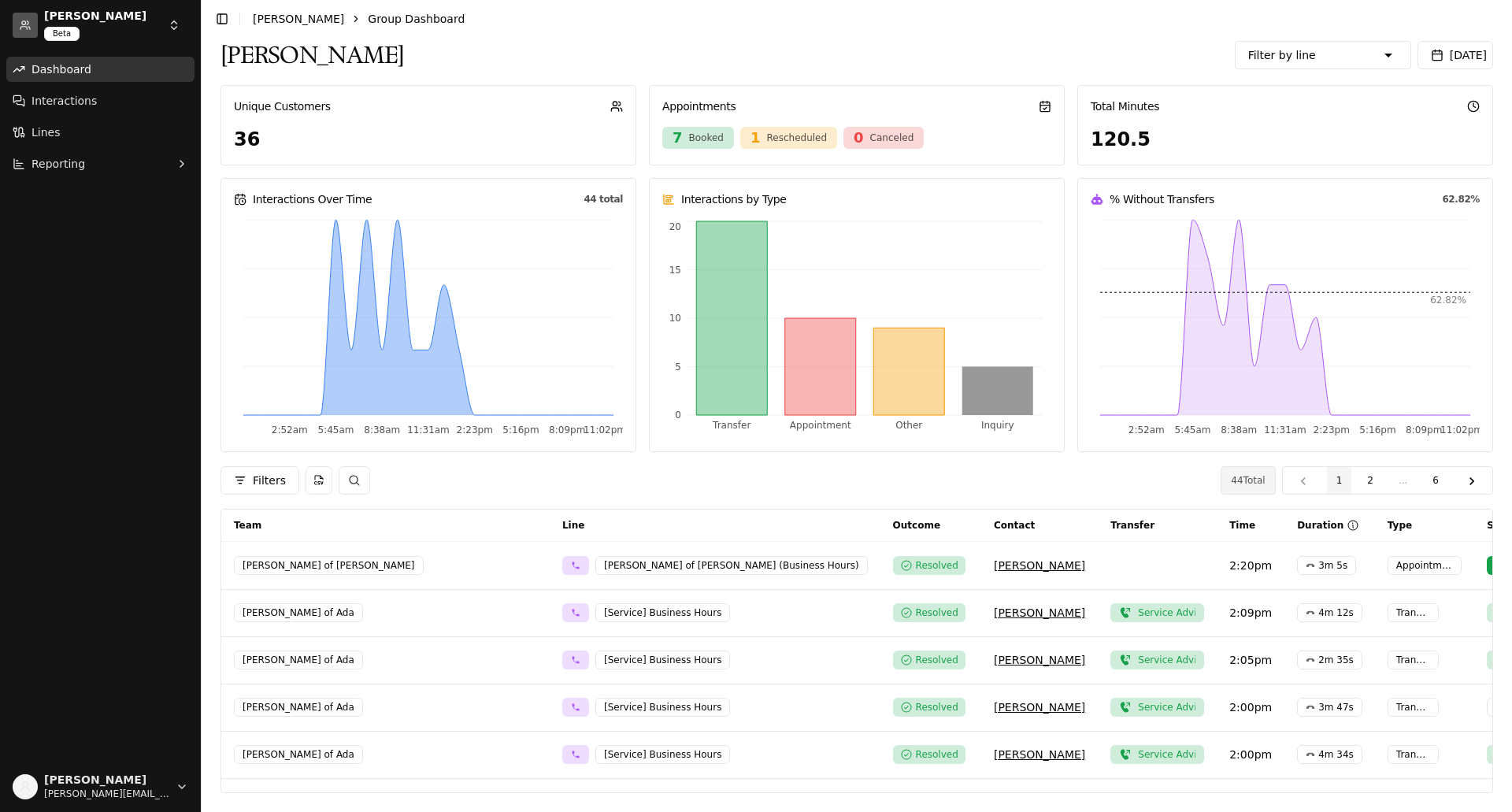
click at [172, 21] on html "[PERSON_NAME] Beta Dashboard Interactions Lines Reporting [PERSON_NAME] [PERSON…" at bounding box center [756, 406] width 1512 height 812
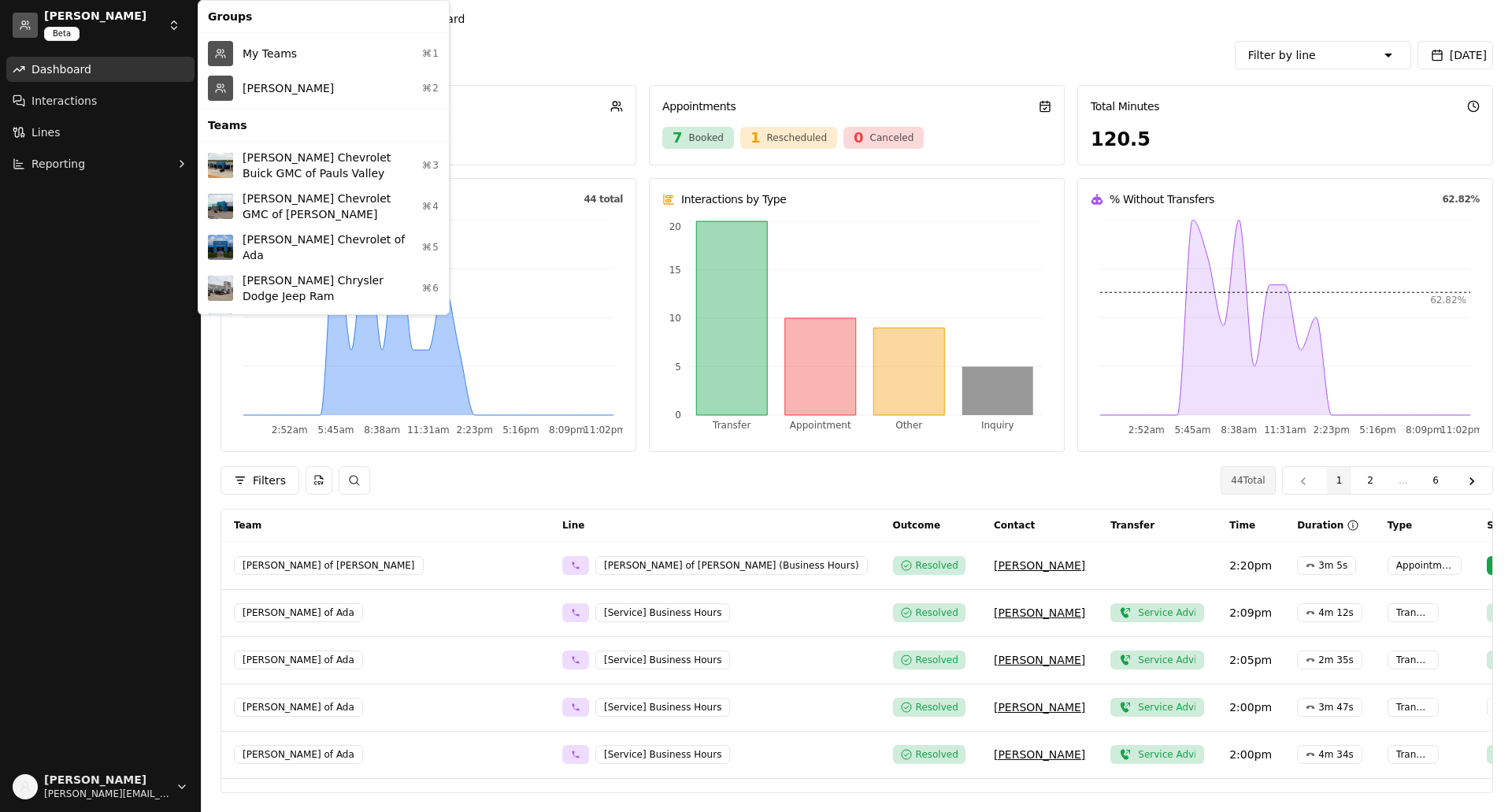
click at [242, 45] on div "My Teams ⌘1" at bounding box center [324, 53] width 244 height 34
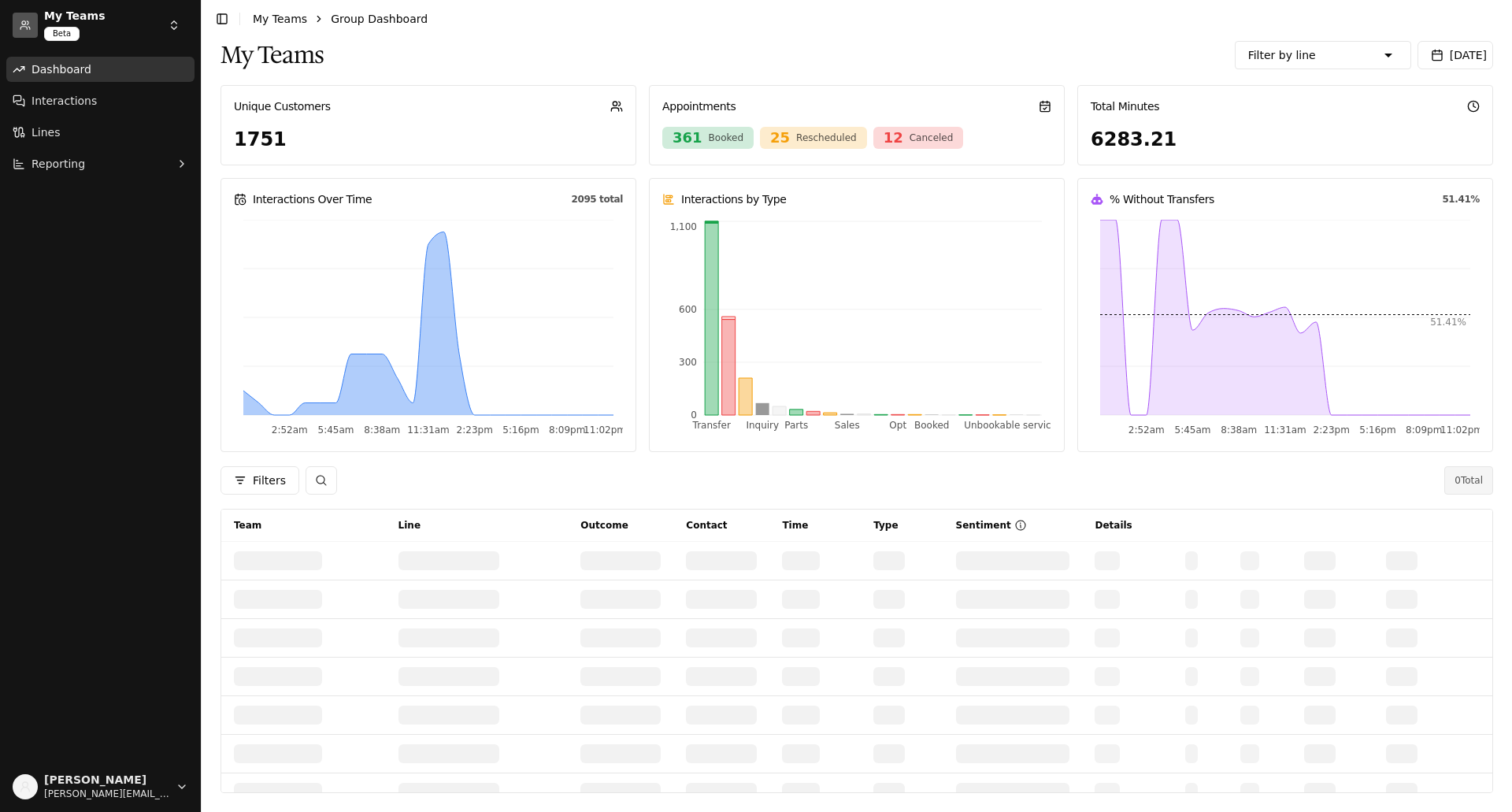
click at [170, 22] on html "My Teams Beta Dashboard Interactions Lines Reporting [PERSON_NAME] [PERSON_NAME…" at bounding box center [756, 406] width 1512 height 812
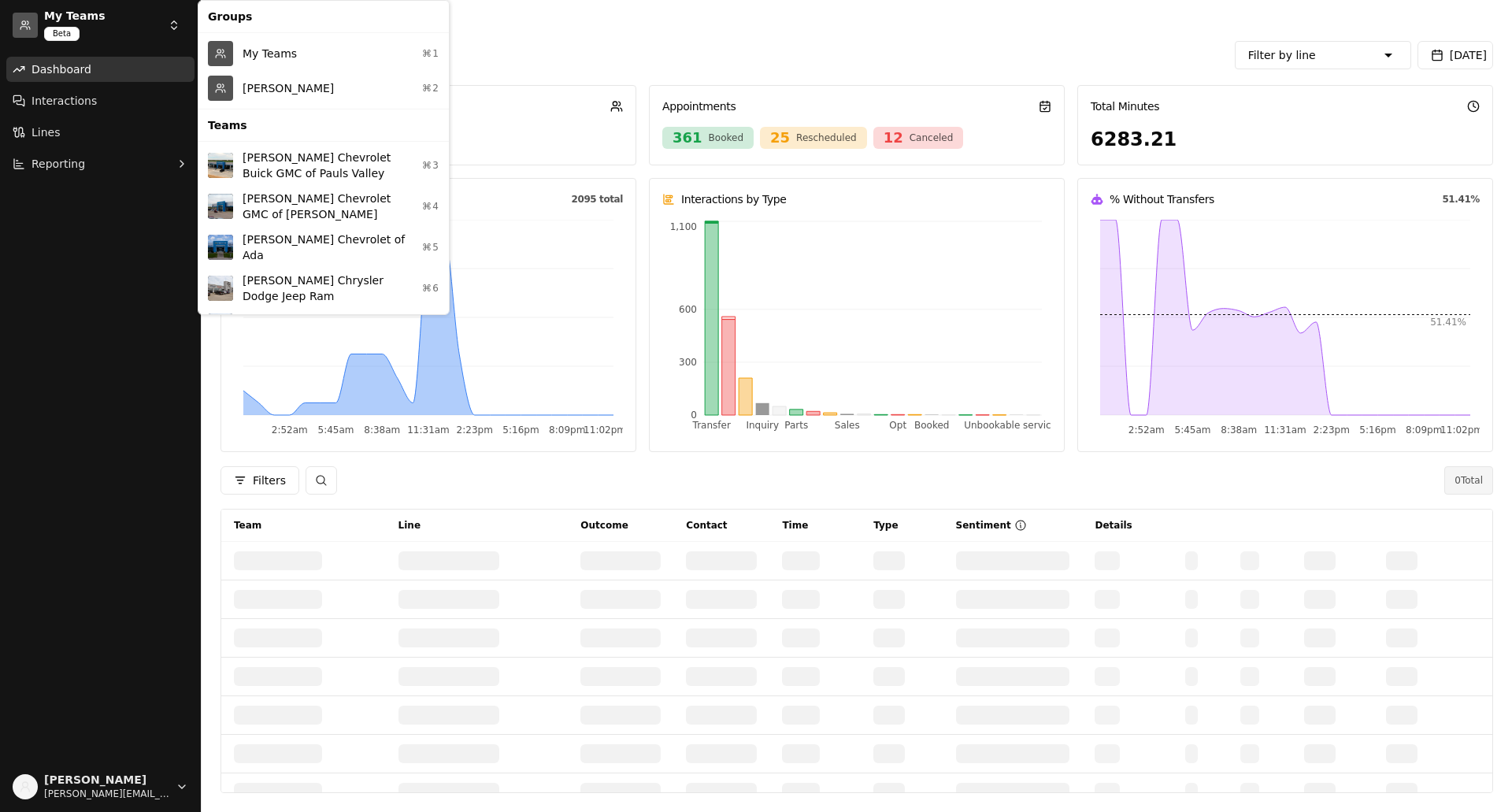
click at [252, 84] on div "[PERSON_NAME] ⌘2" at bounding box center [324, 88] width 244 height 34
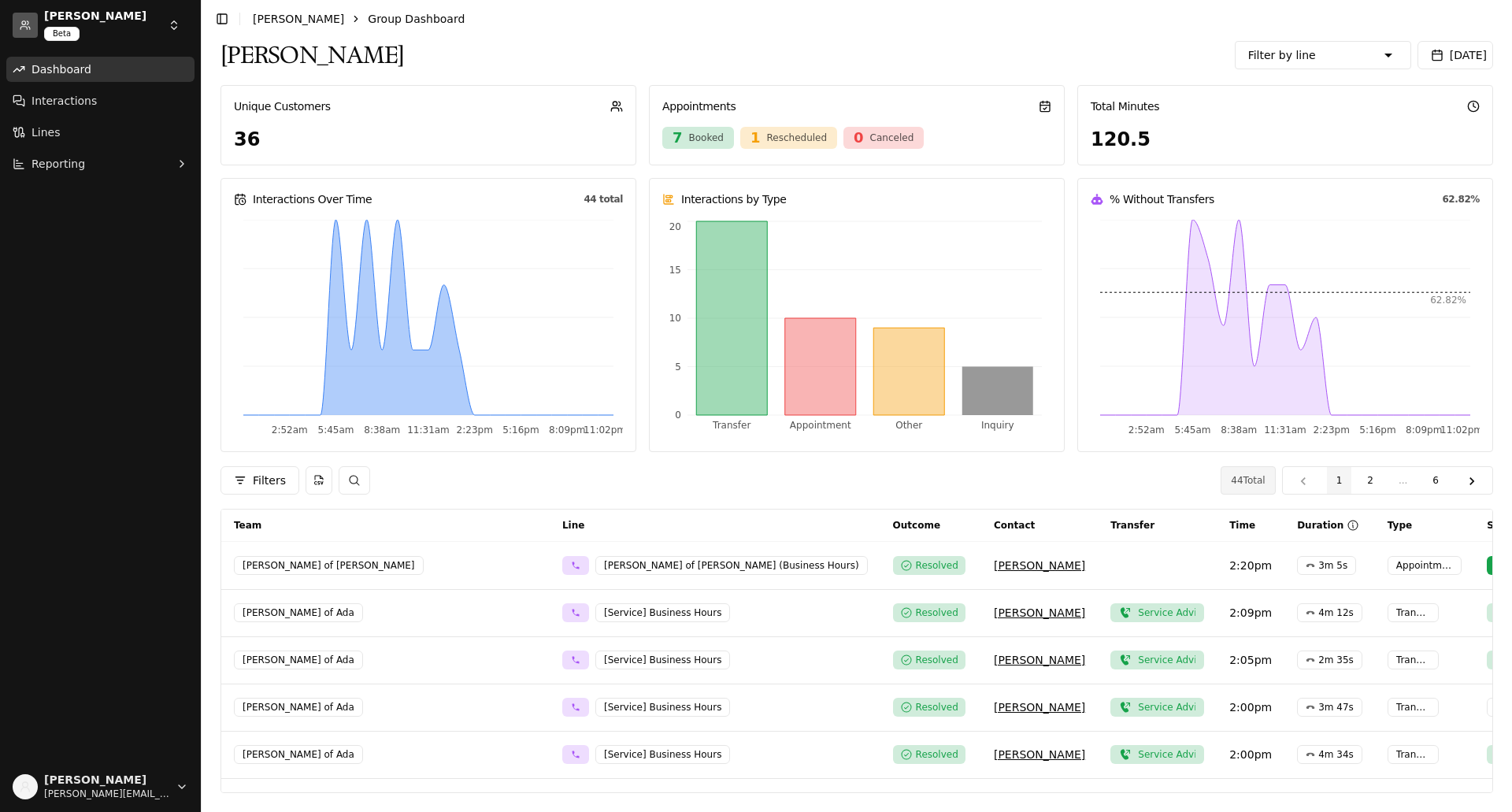
click at [162, 24] on html "[PERSON_NAME] Beta Dashboard Interactions Lines Reporting [PERSON_NAME] [PERSON…" at bounding box center [756, 406] width 1512 height 812
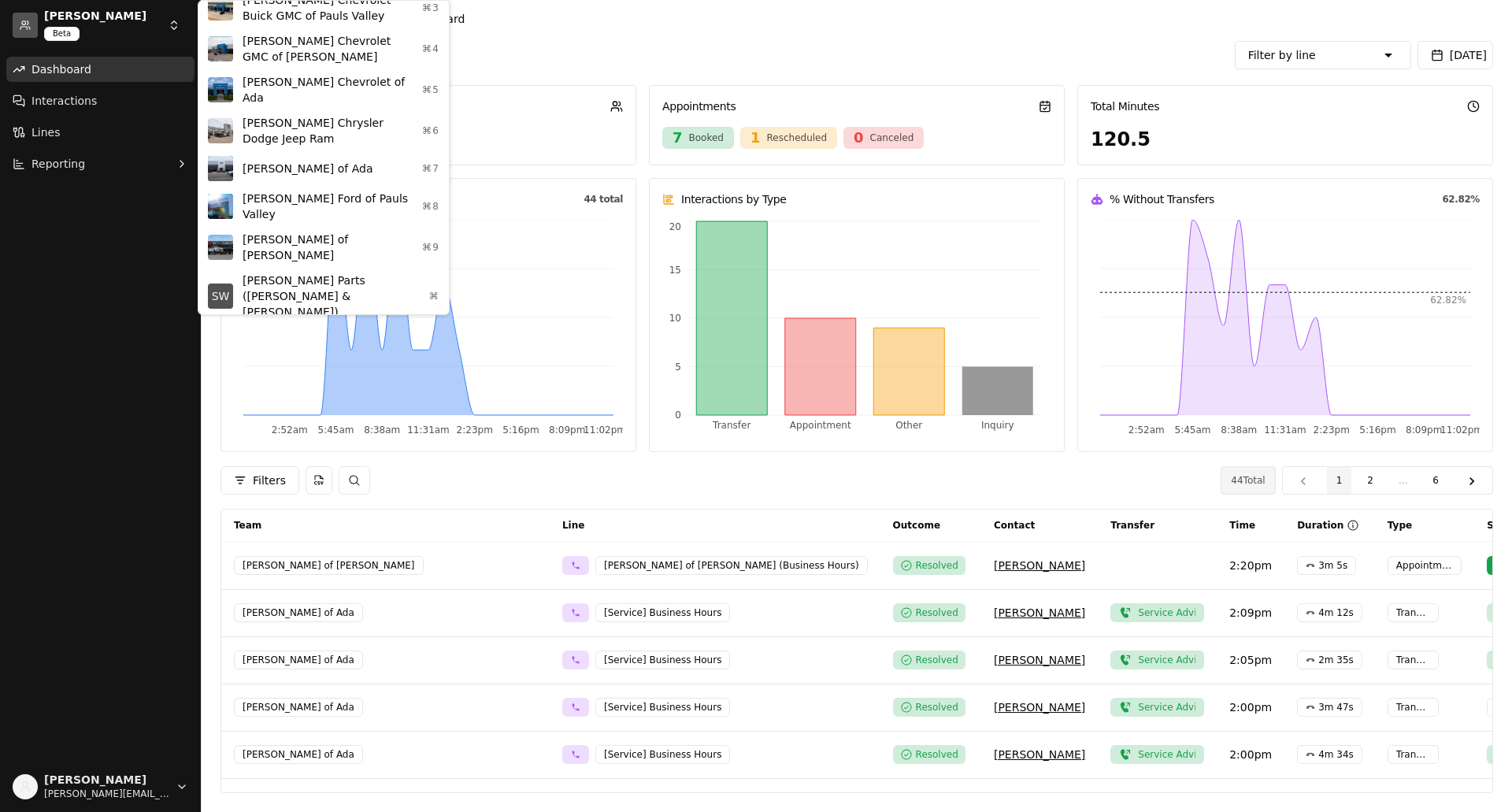
scroll to position [165, 0]
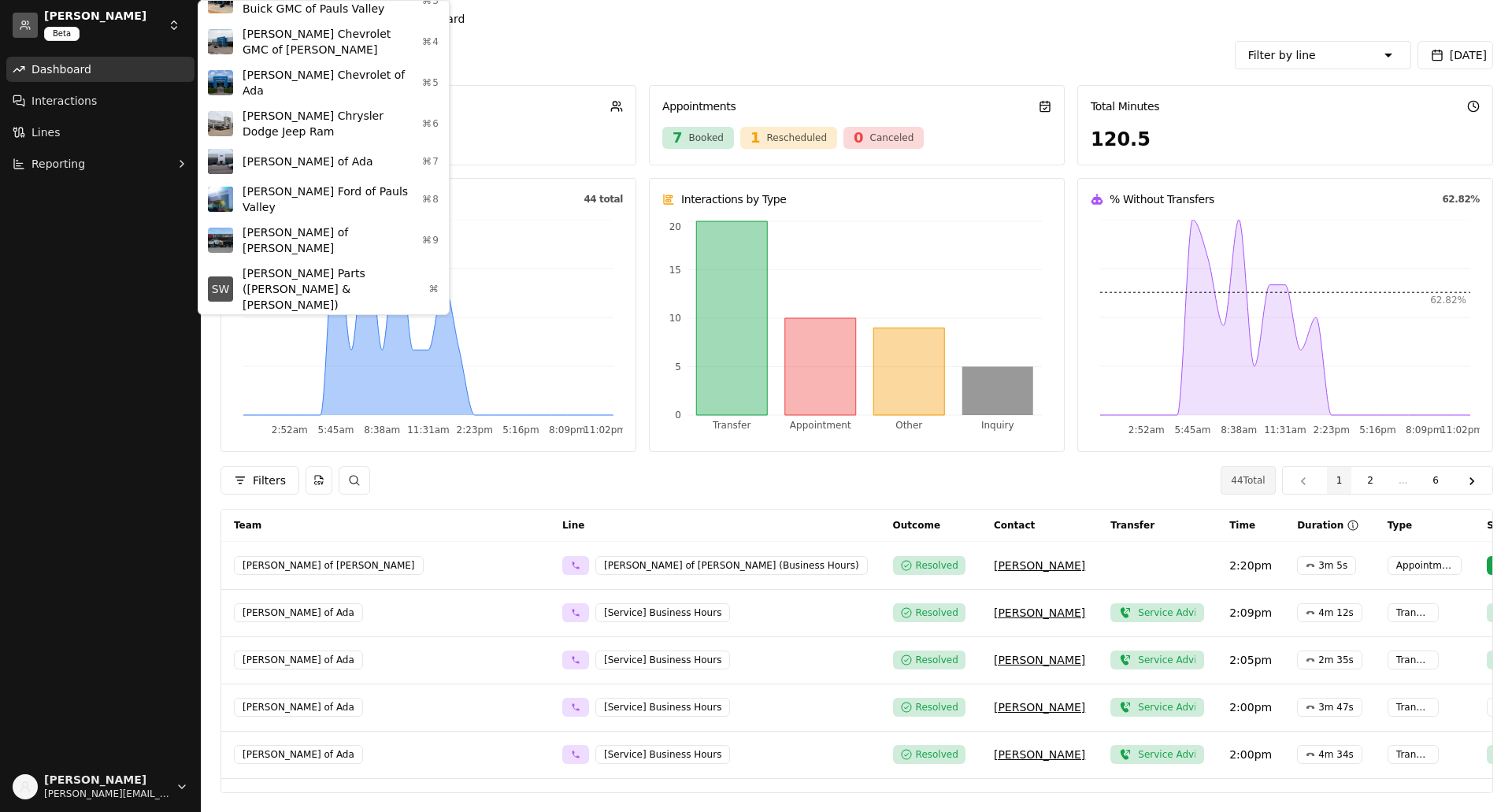
click at [281, 318] on div "[PERSON_NAME] Parts Department ⌘" at bounding box center [324, 338] width 244 height 41
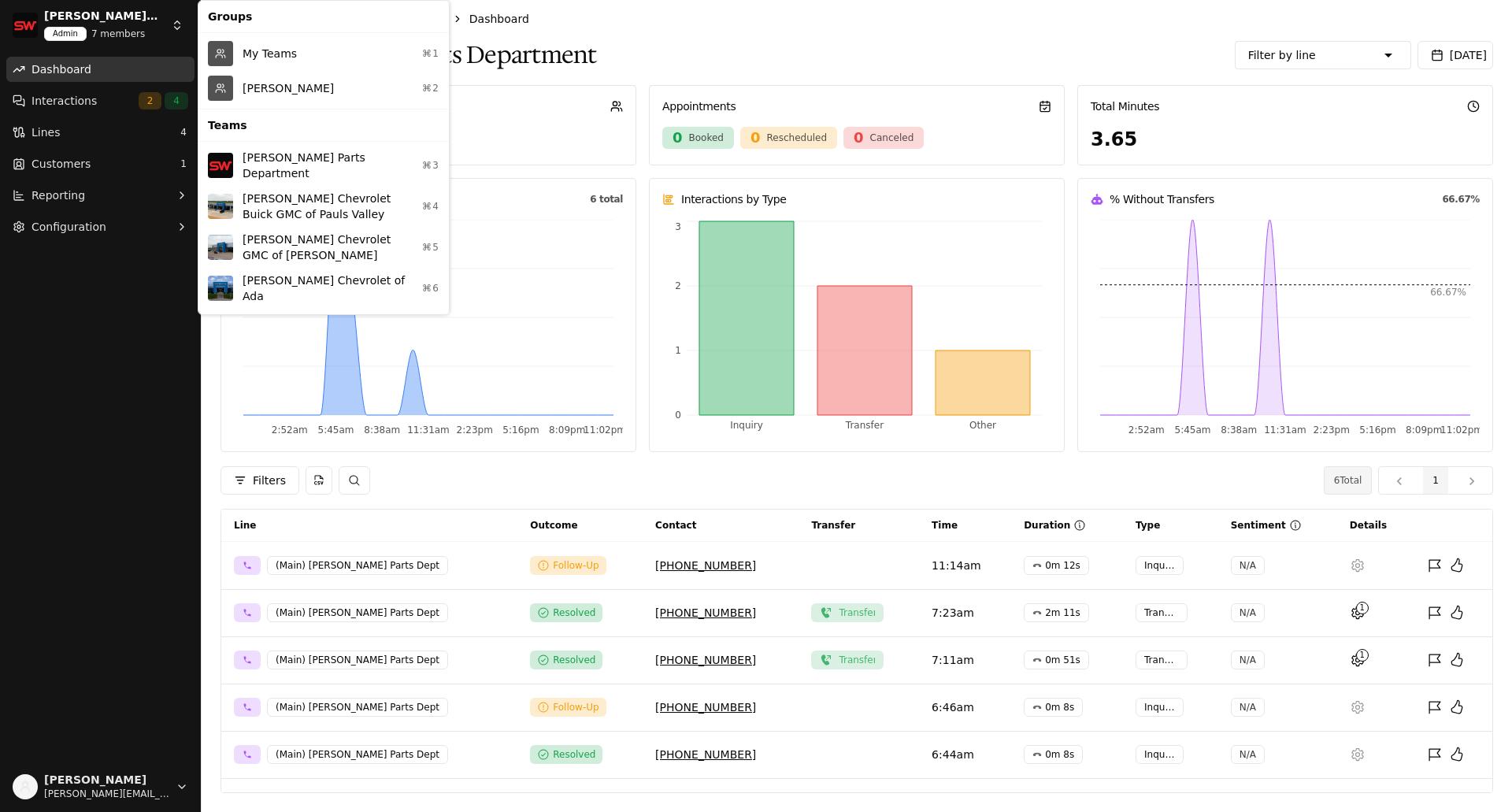
click at [185, 32] on html "[PERSON_NAME] Parts Department Admin 7 members Dashboard Interactions 2 4 Lines…" at bounding box center [756, 406] width 1512 height 812
click at [251, 81] on div "[PERSON_NAME] ⌘2" at bounding box center [324, 88] width 244 height 34
